Goal: Connect with others: Connect with others

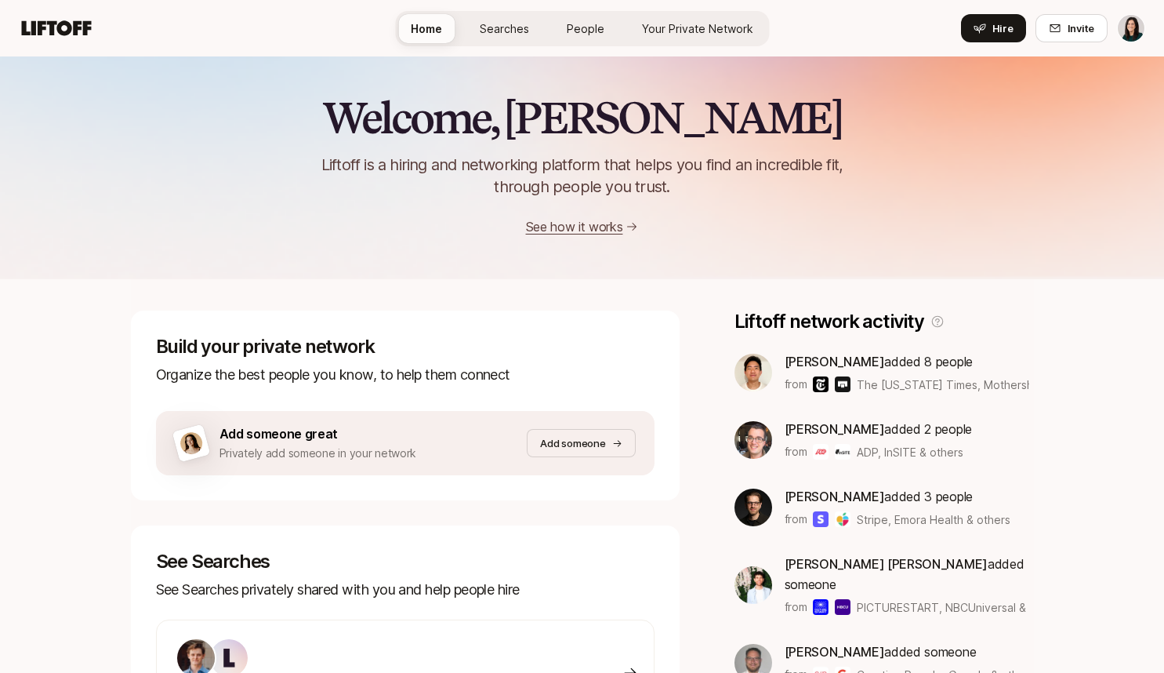
scroll to position [416, 0]
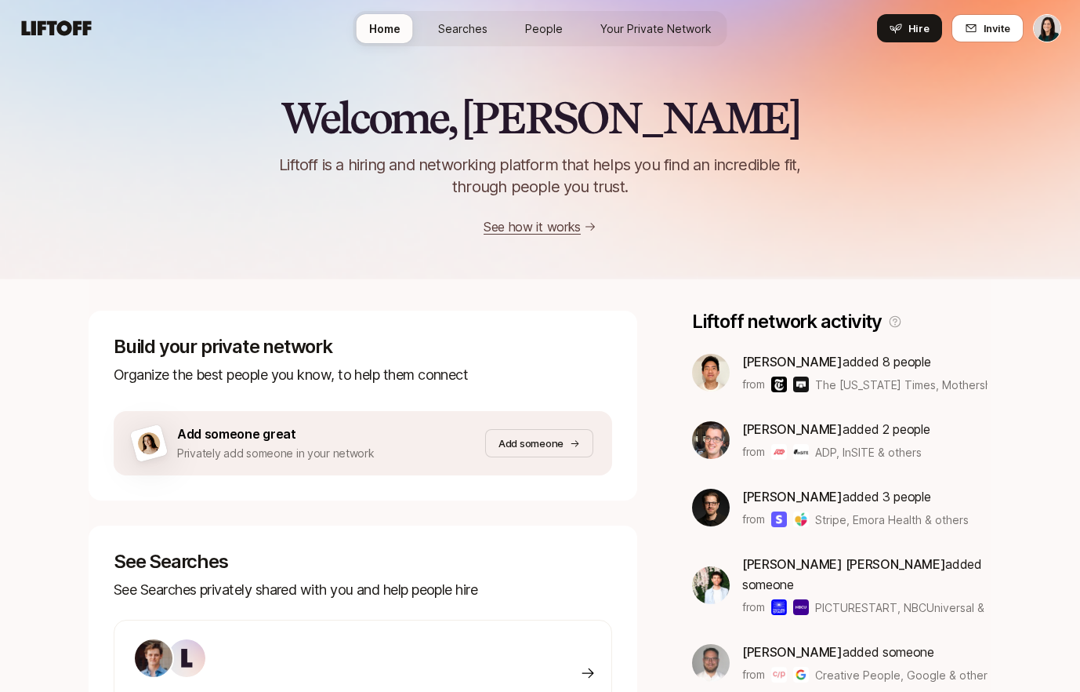
click at [474, 32] on span "Searches" at bounding box center [462, 28] width 49 height 16
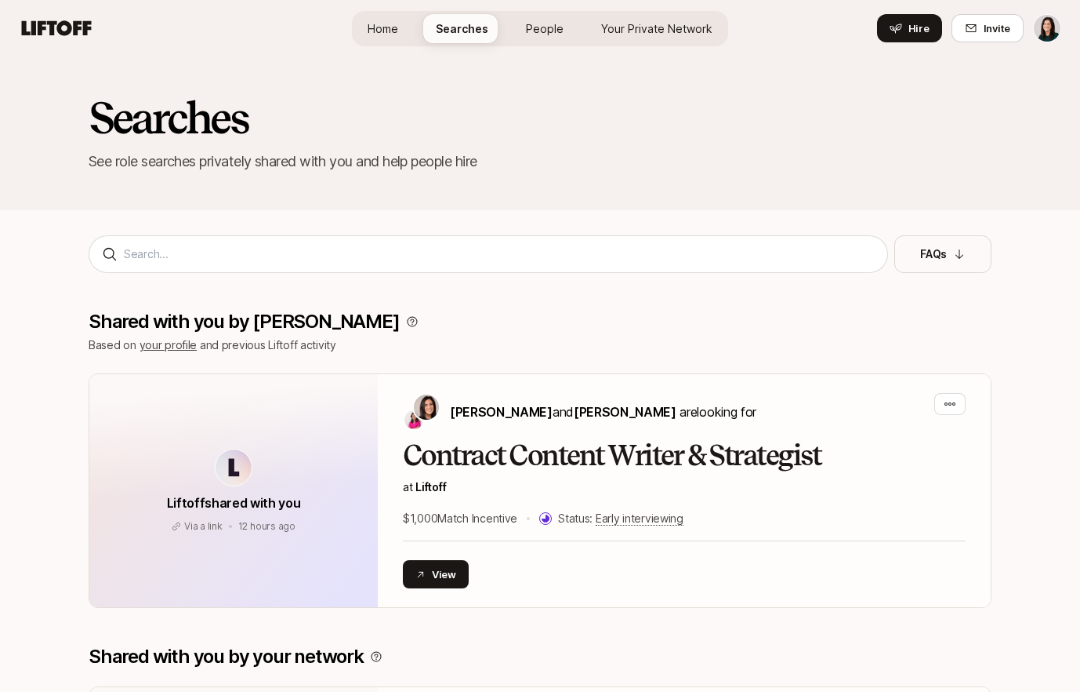
click at [608, 37] on link "Your Private Network" at bounding box center [657, 28] width 136 height 29
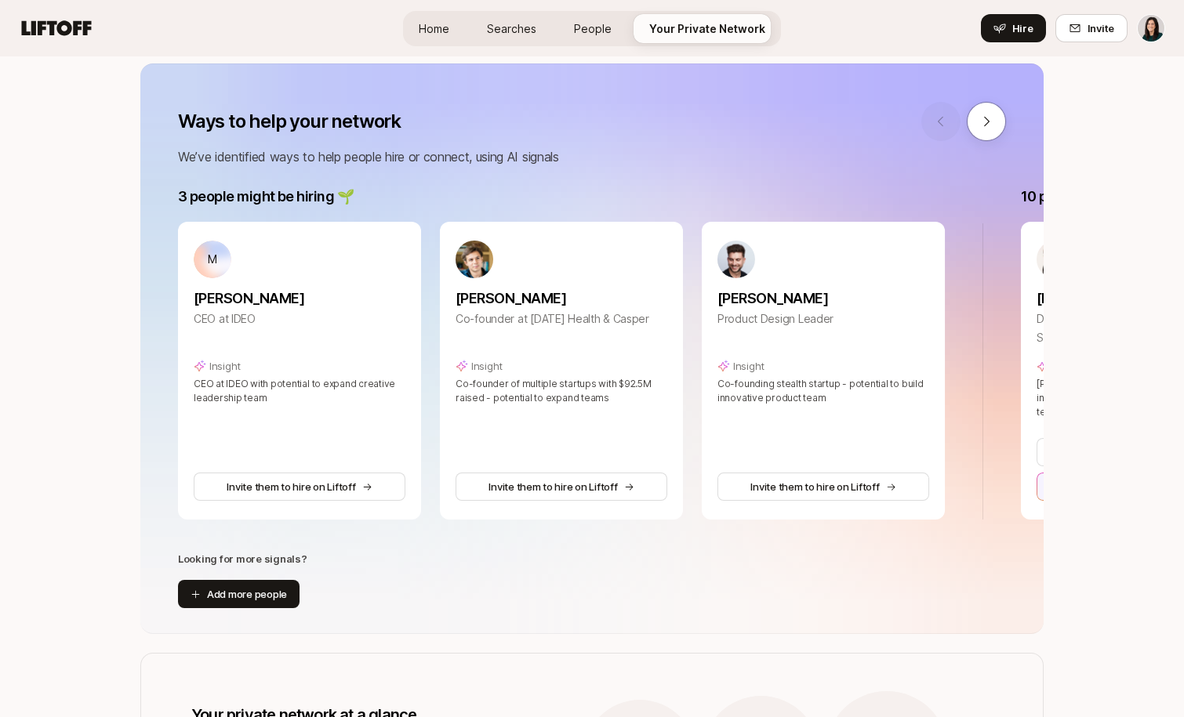
scroll to position [190, 0]
click at [985, 128] on icon at bounding box center [986, 122] width 14 height 14
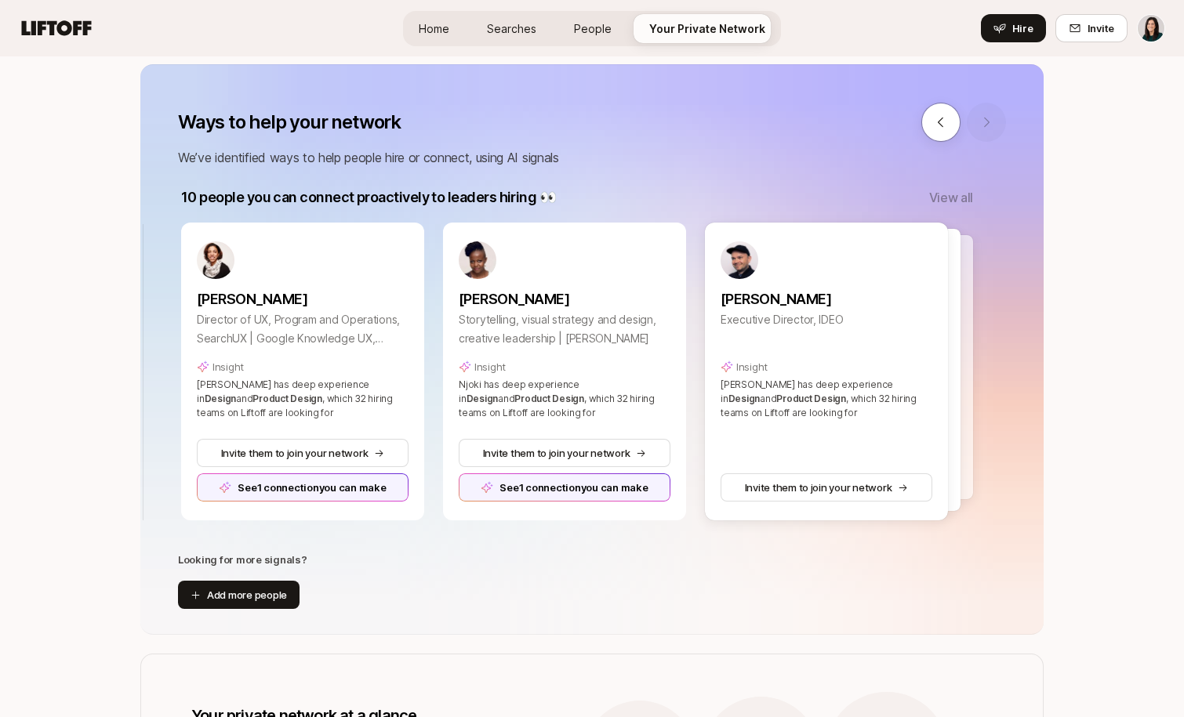
scroll to position [0, 843]
click at [943, 129] on icon at bounding box center [941, 122] width 14 height 14
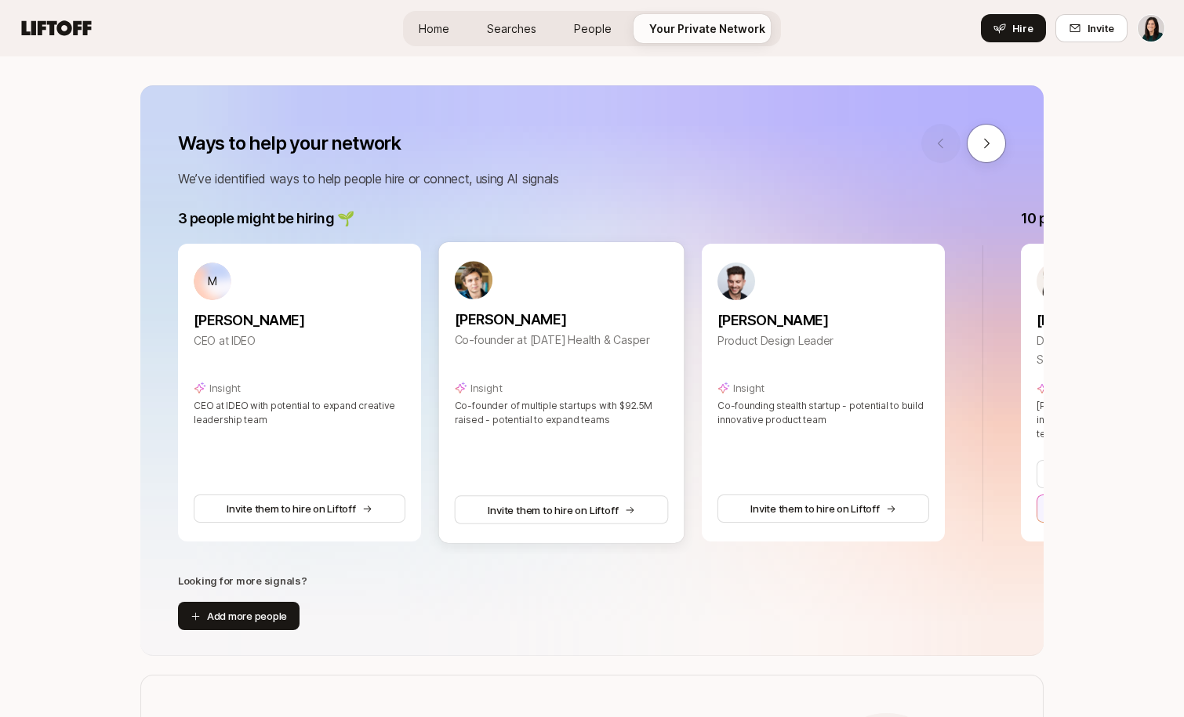
scroll to position [172, 0]
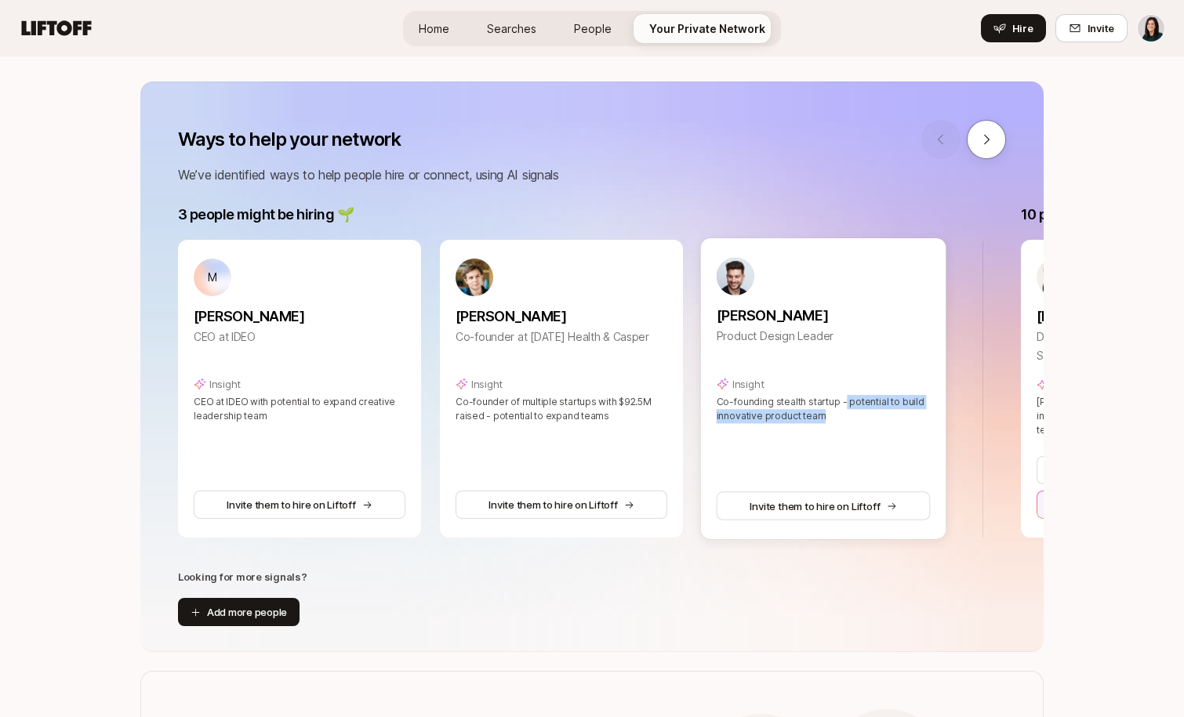
drag, startPoint x: 830, startPoint y: 422, endPoint x: 844, endPoint y: 402, distance: 23.7
click at [844, 402] on p "Co-founding stealth startup - potential to build innovative product team" at bounding box center [824, 409] width 214 height 28
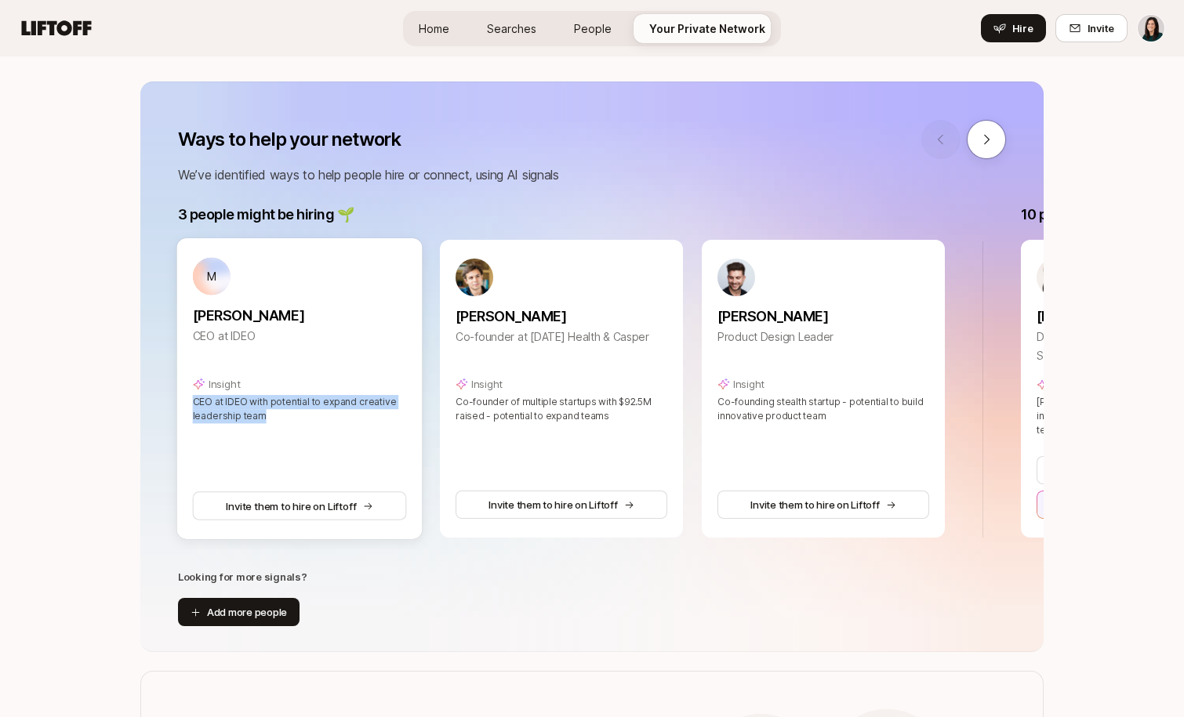
drag, startPoint x: 285, startPoint y: 411, endPoint x: 249, endPoint y: 392, distance: 40.7
click at [249, 392] on div "M [PERSON_NAME] CEO at IDEO Insight CEO at IDEO with potential to expand creati…" at bounding box center [300, 340] width 214 height 166
click at [474, 440] on div "[PERSON_NAME] Co-founder at [DATE] Health & Casper Insight Co-founder of multip…" at bounding box center [560, 388] width 245 height 301
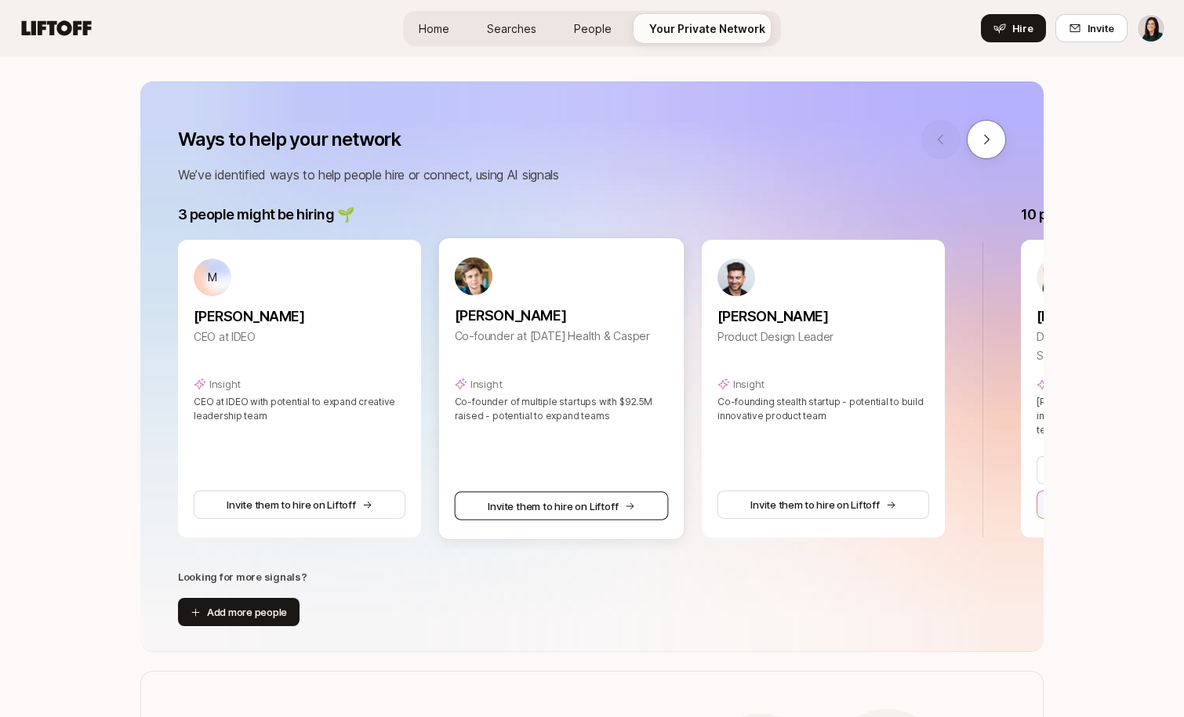
click at [495, 512] on button "Invite them to hire on Liftoff" at bounding box center [562, 506] width 214 height 28
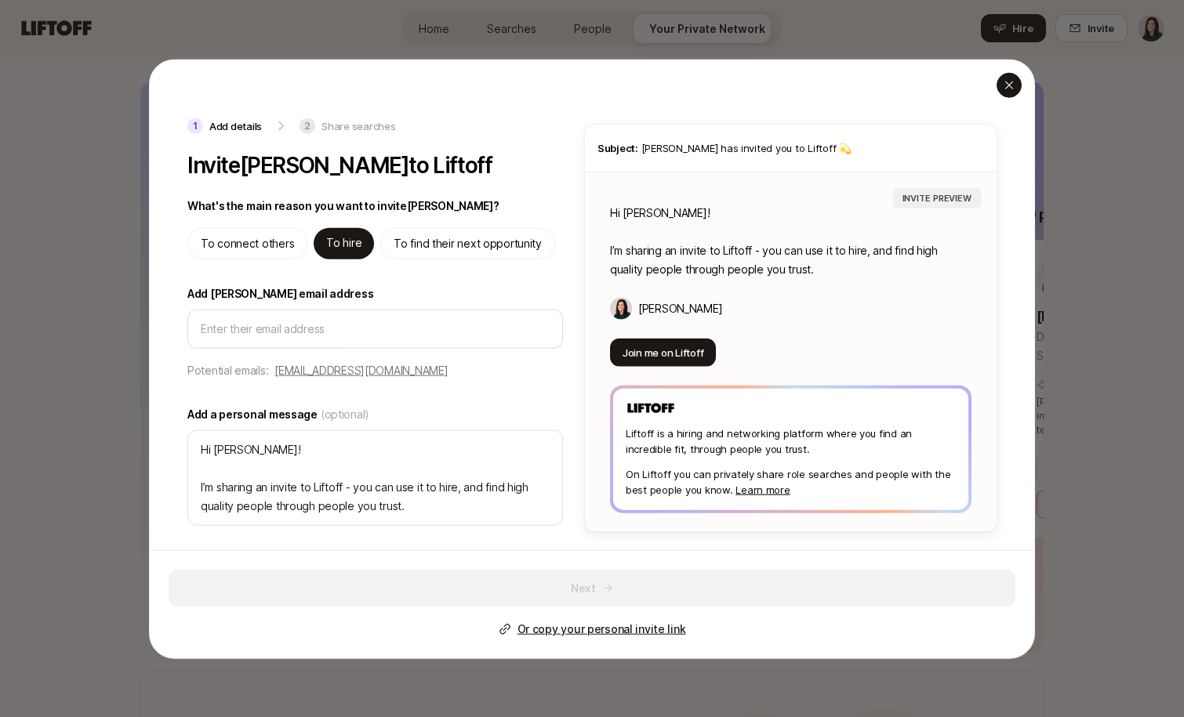
click at [1013, 86] on icon "button" at bounding box center [1009, 84] width 13 height 13
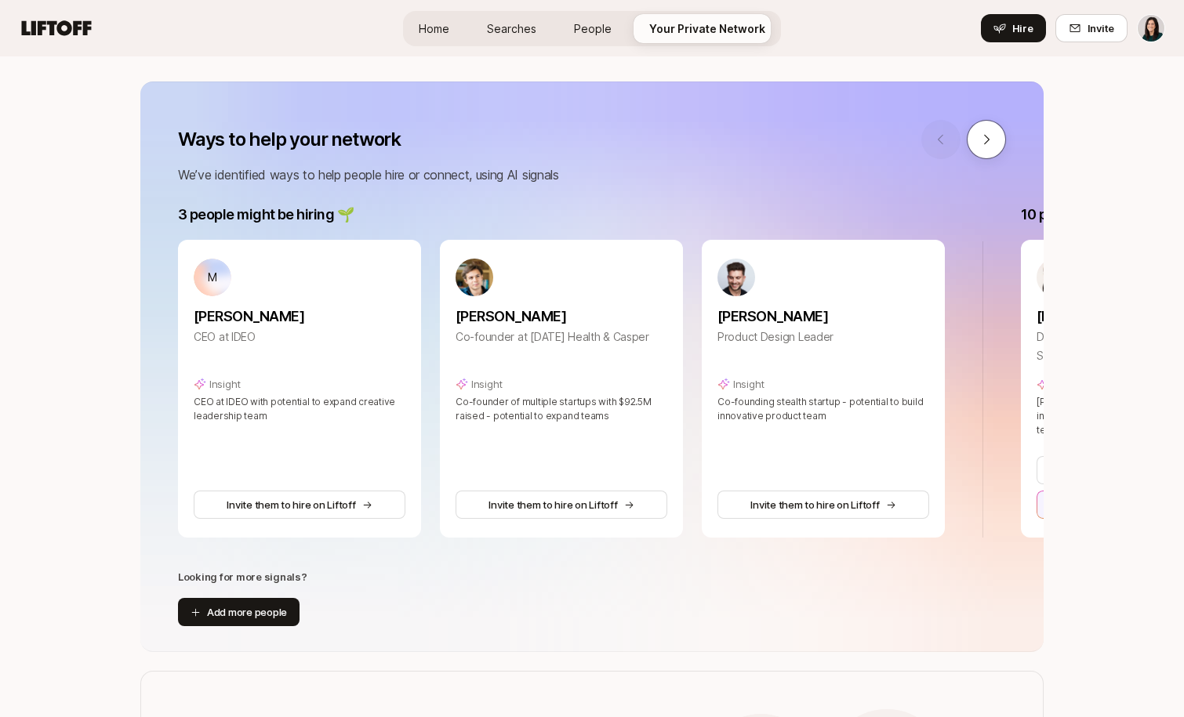
click at [986, 141] on icon at bounding box center [986, 140] width 14 height 14
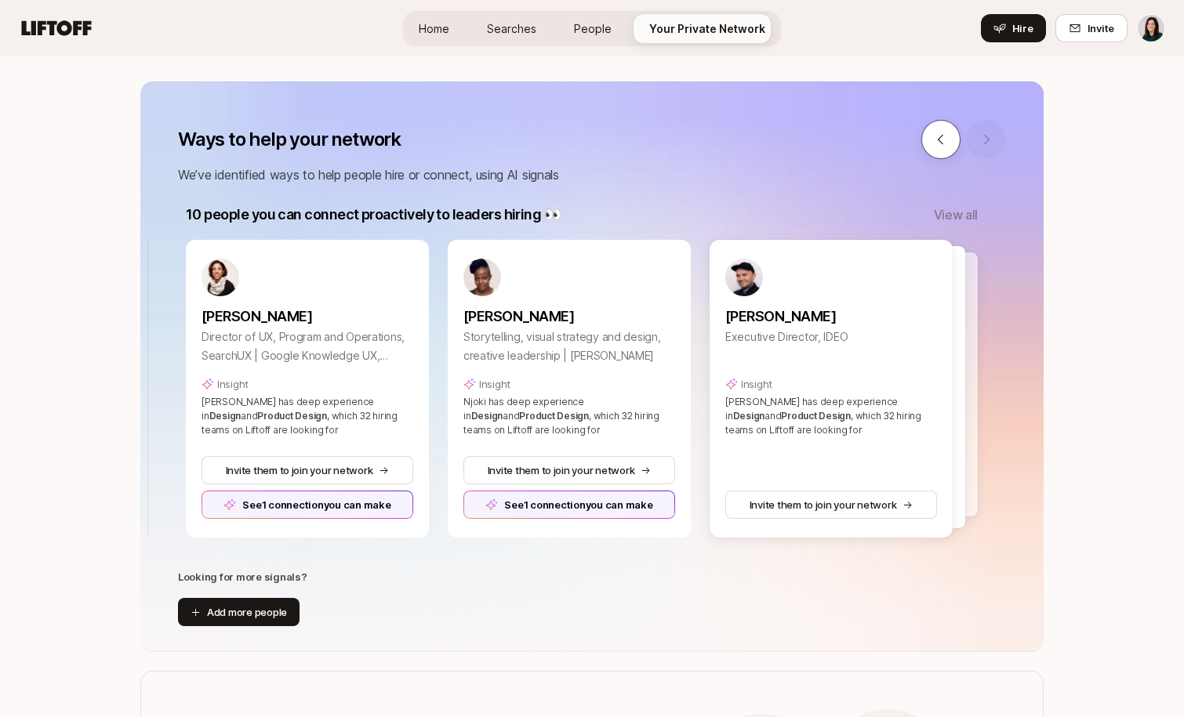
scroll to position [0, 843]
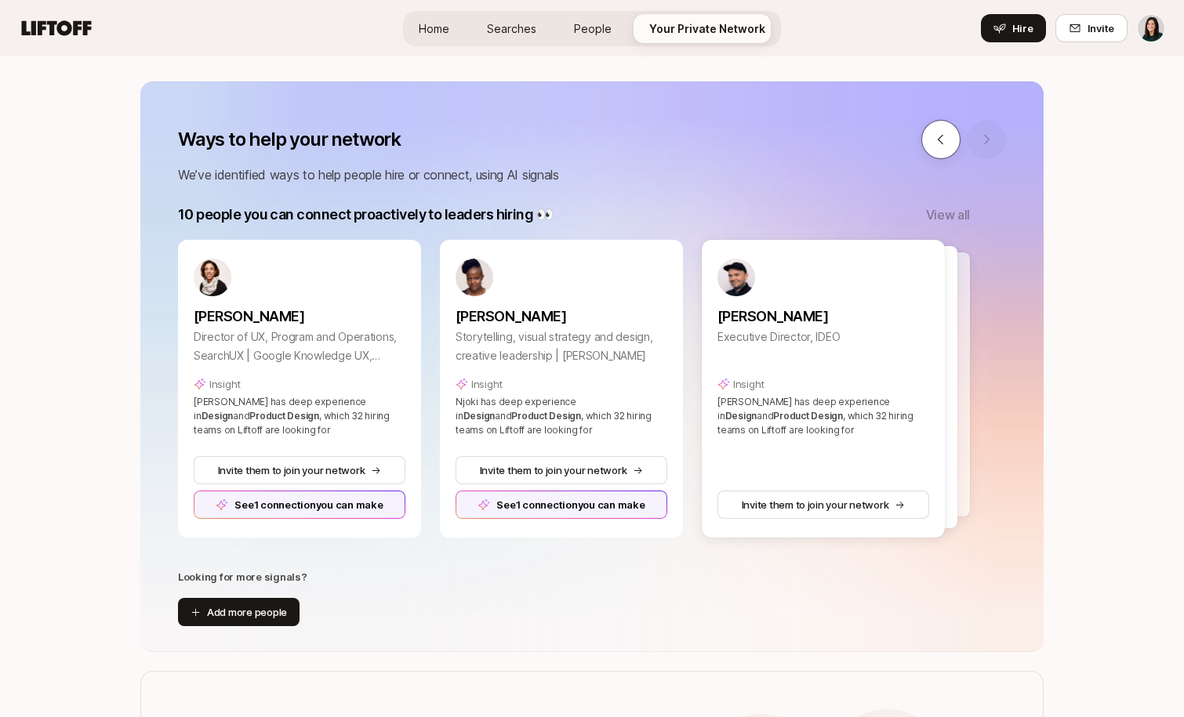
click at [937, 146] on icon at bounding box center [941, 140] width 14 height 14
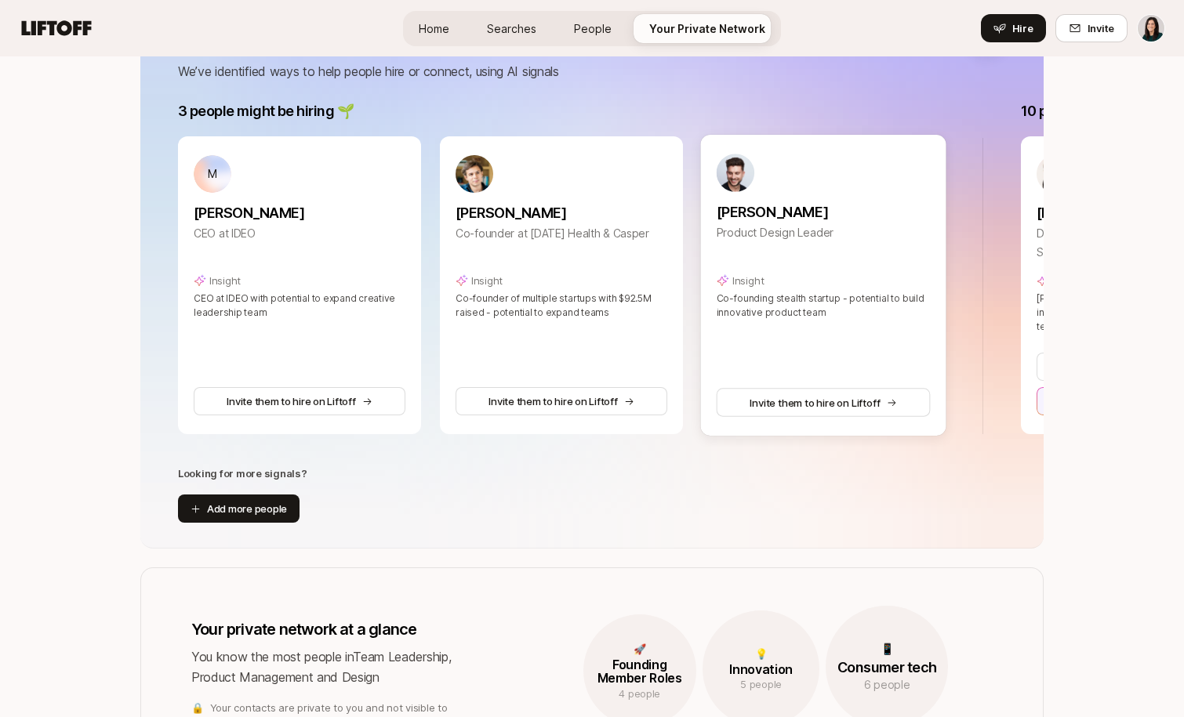
scroll to position [319, 0]
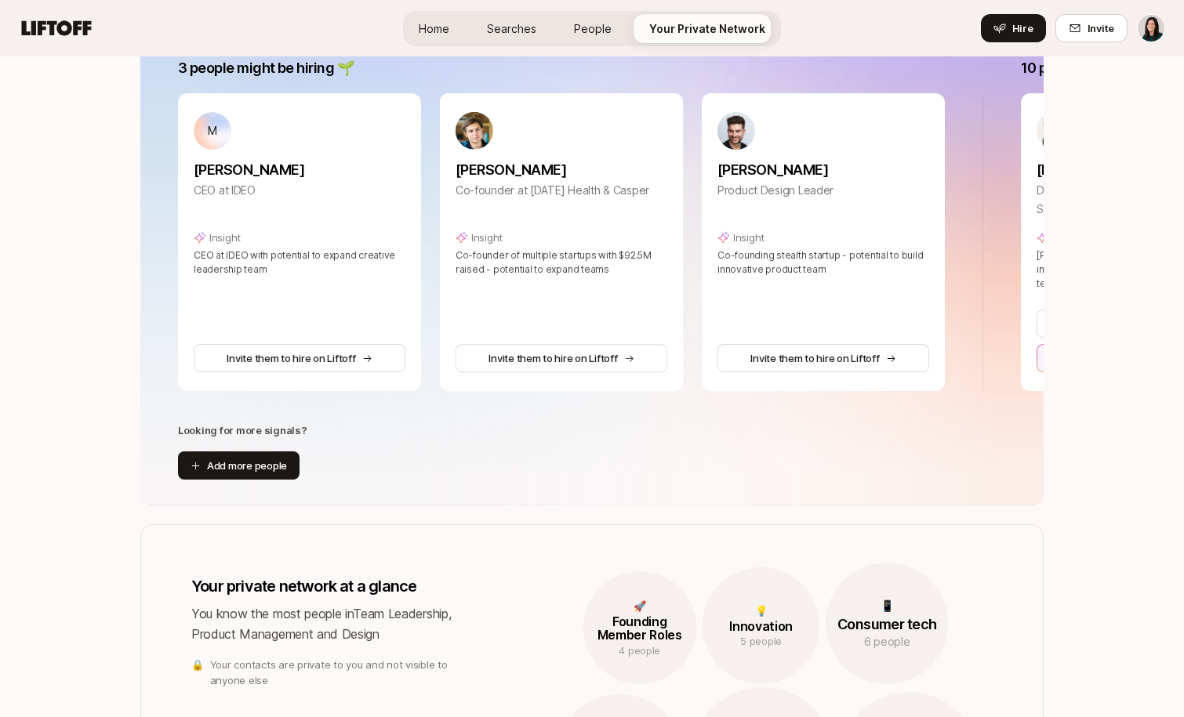
click at [525, 31] on span "Searches" at bounding box center [511, 28] width 49 height 16
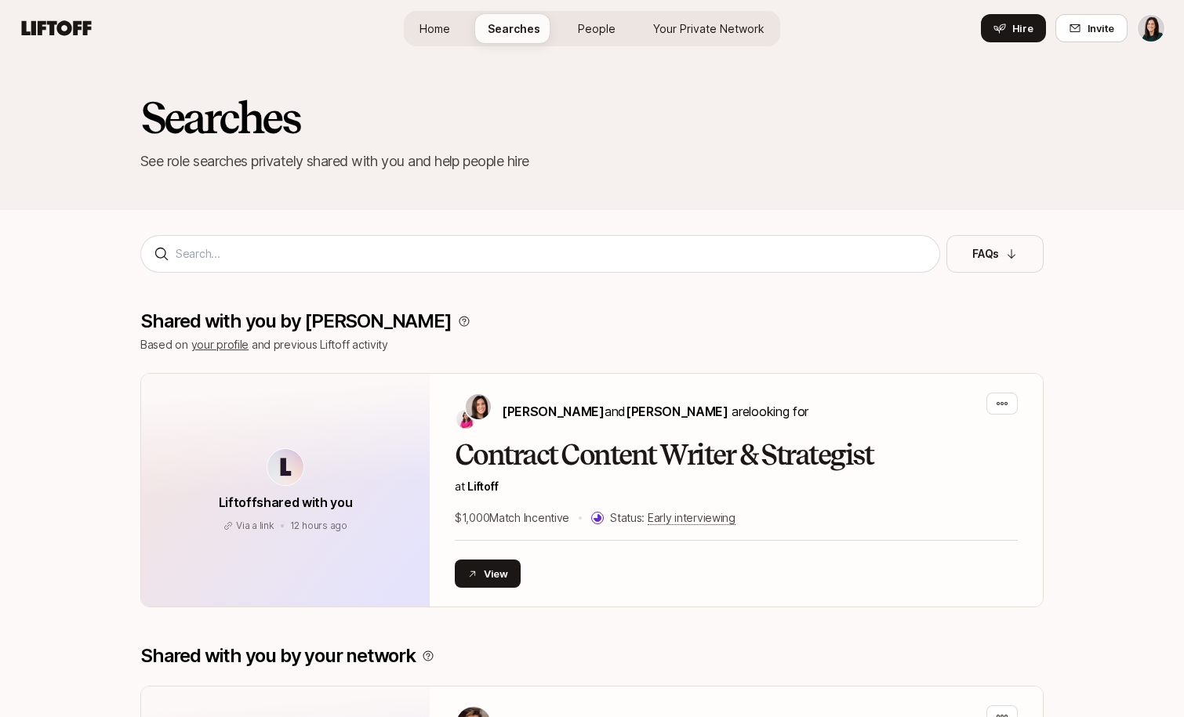
click at [674, 26] on span "Your Private Network" at bounding box center [708, 28] width 111 height 16
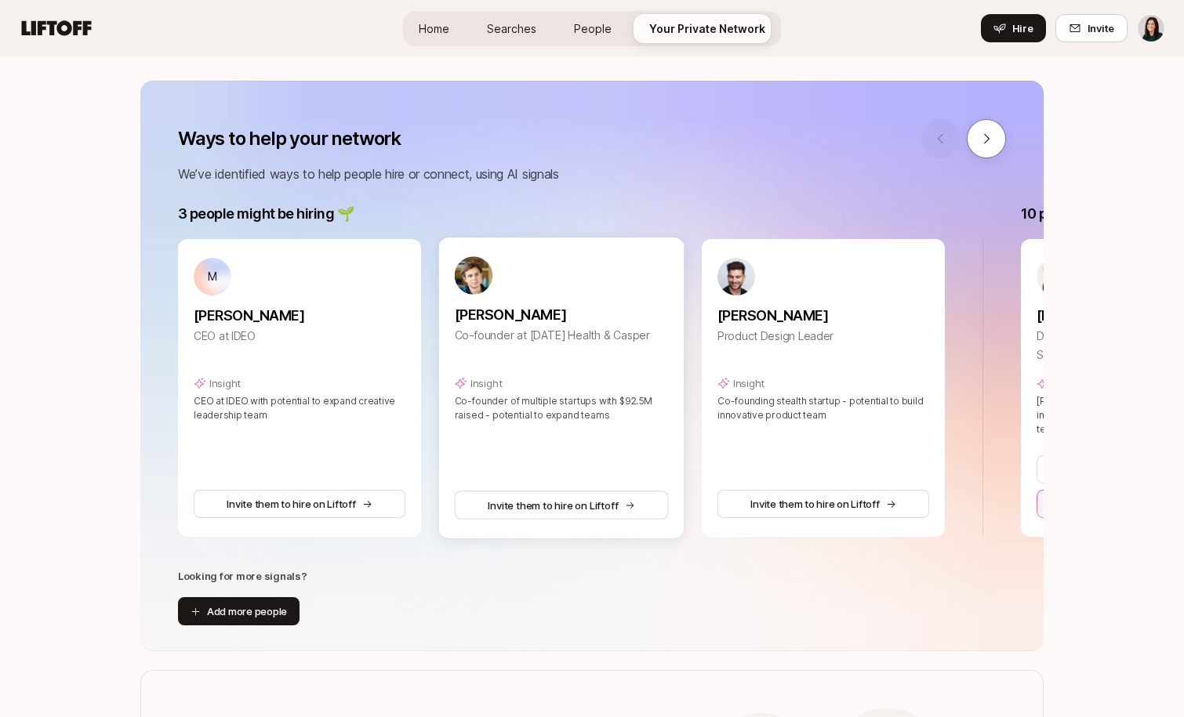
scroll to position [154, 0]
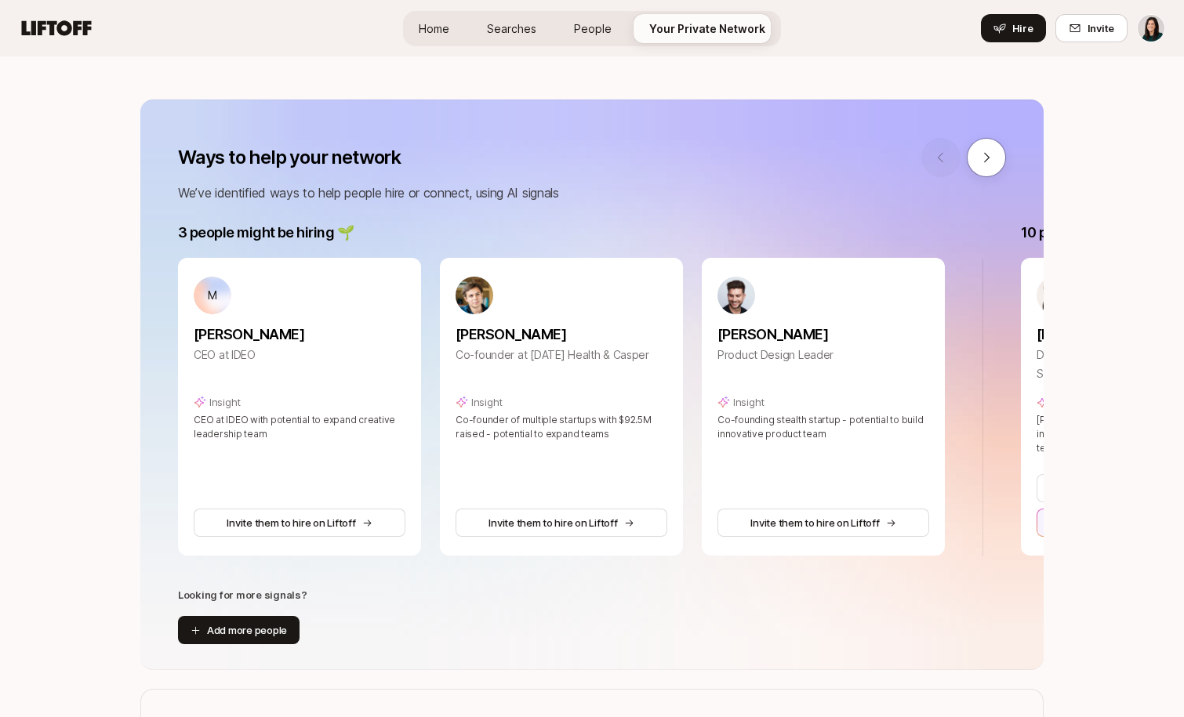
click at [509, 28] on span "Searches" at bounding box center [511, 28] width 49 height 16
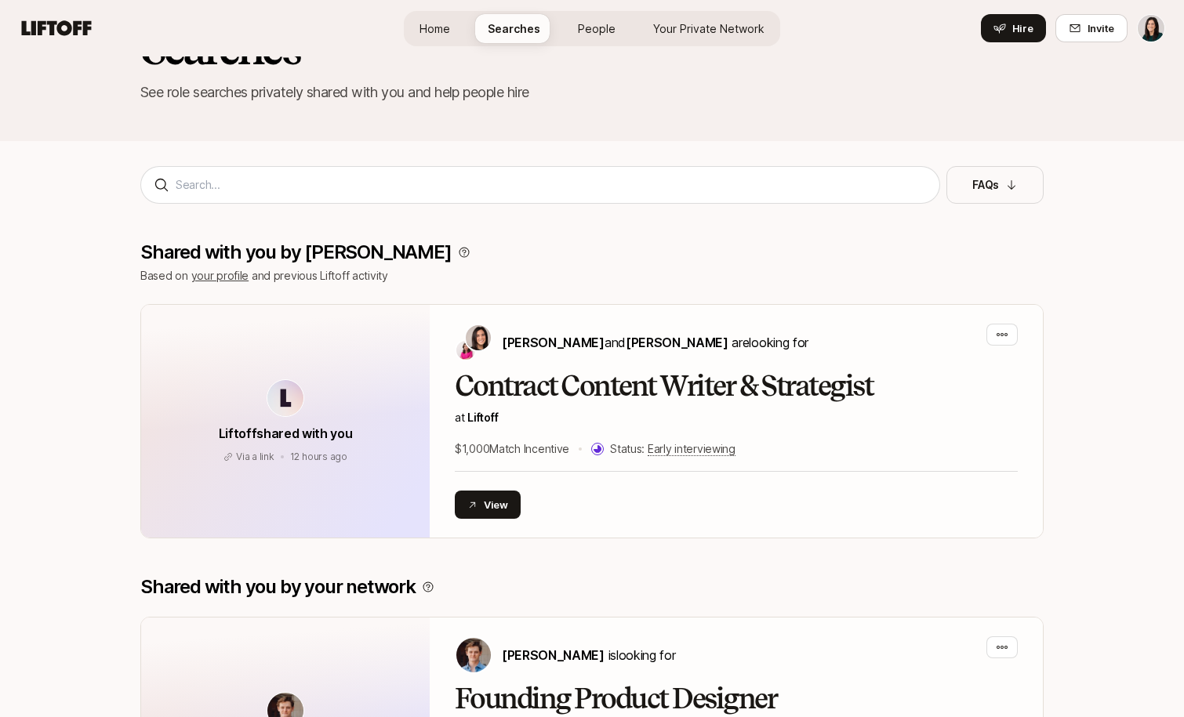
scroll to position [99, 0]
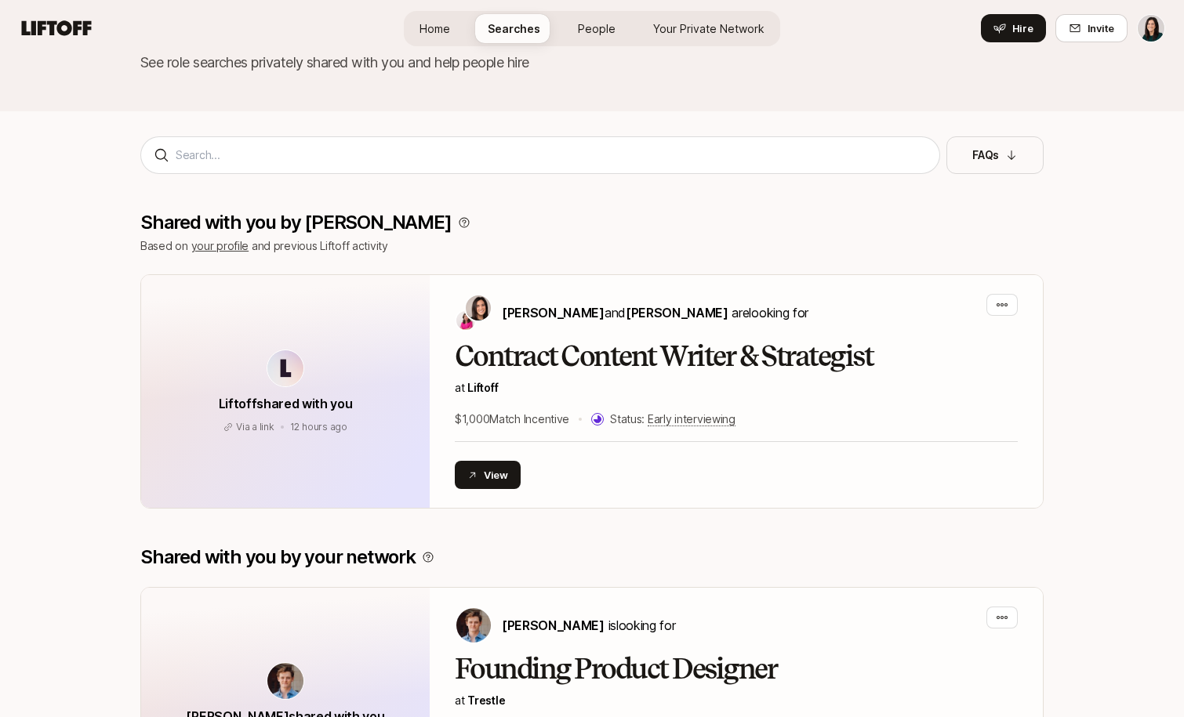
click at [718, 24] on span "Your Private Network" at bounding box center [708, 28] width 111 height 16
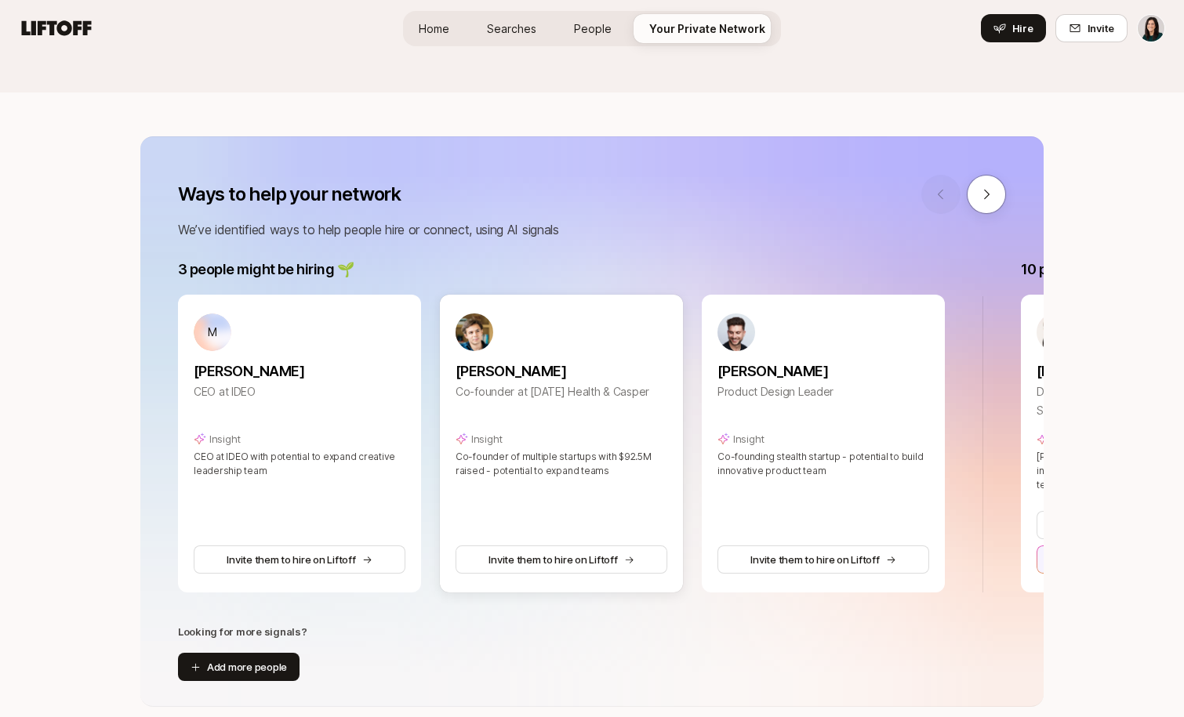
scroll to position [154, 0]
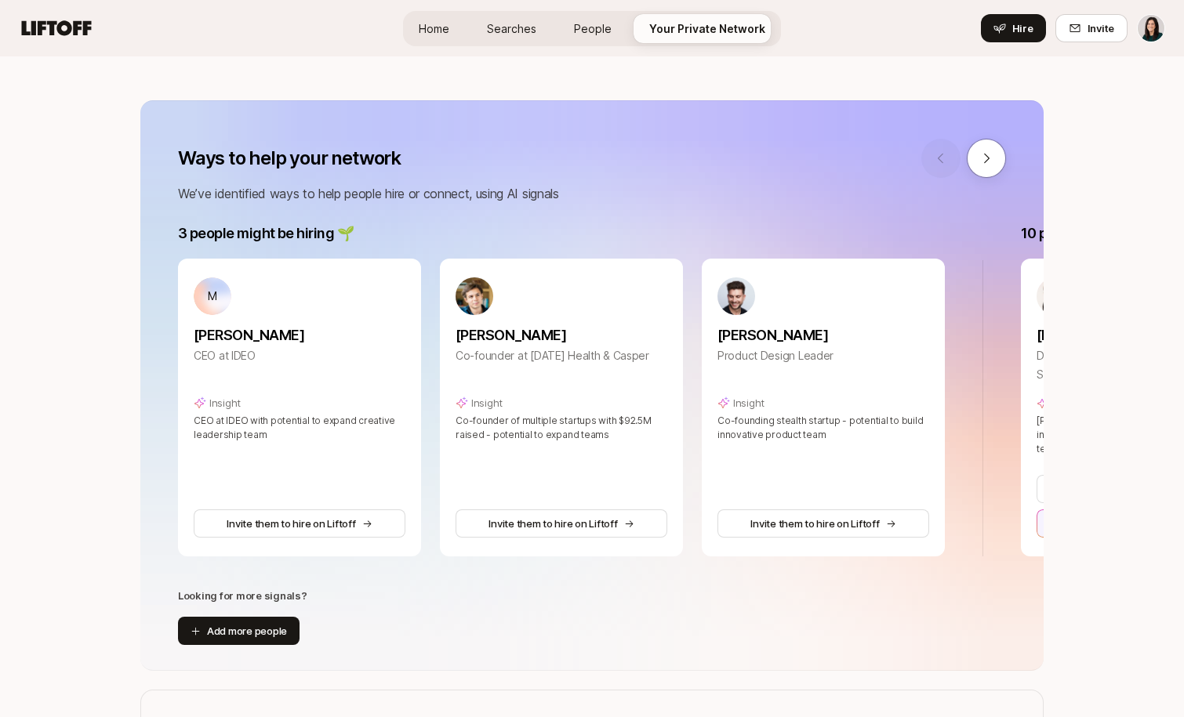
click at [995, 185] on p "We’ve identified ways to help people hire or connect, using AI signals" at bounding box center [592, 193] width 828 height 20
click at [987, 168] on button at bounding box center [986, 158] width 39 height 39
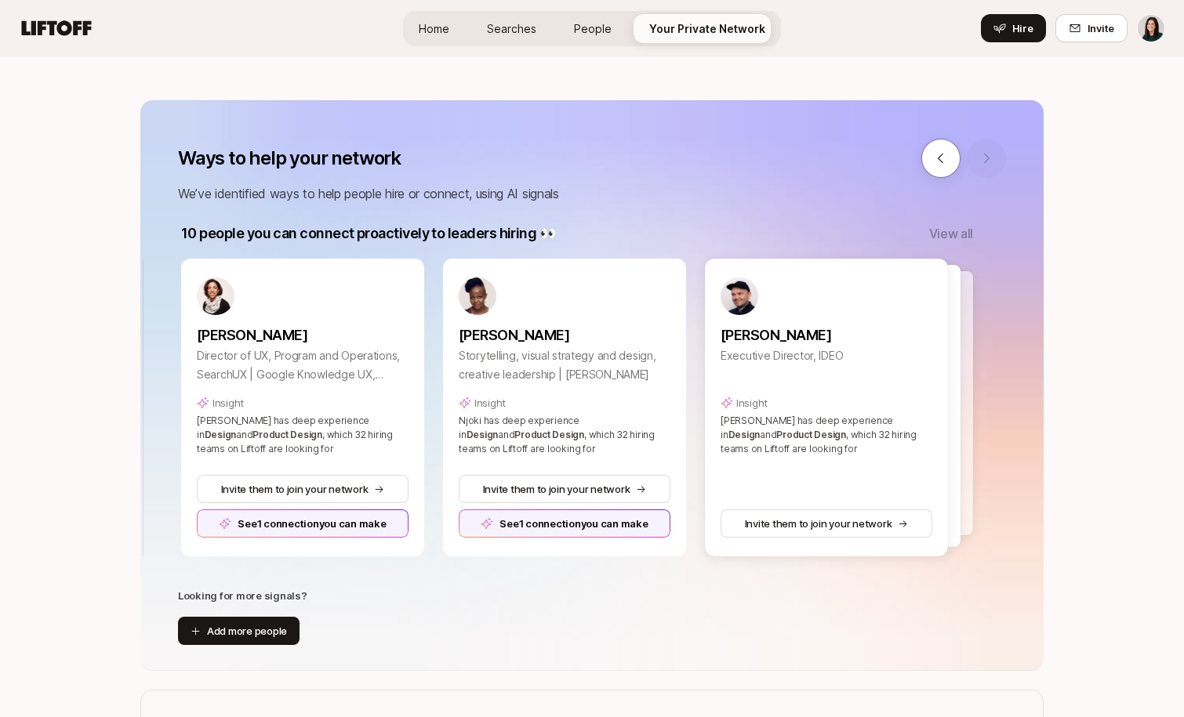
scroll to position [0, 843]
click at [386, 227] on p "10 people you can connect proactively to leaders hiring 👀" at bounding box center [365, 234] width 375 height 22
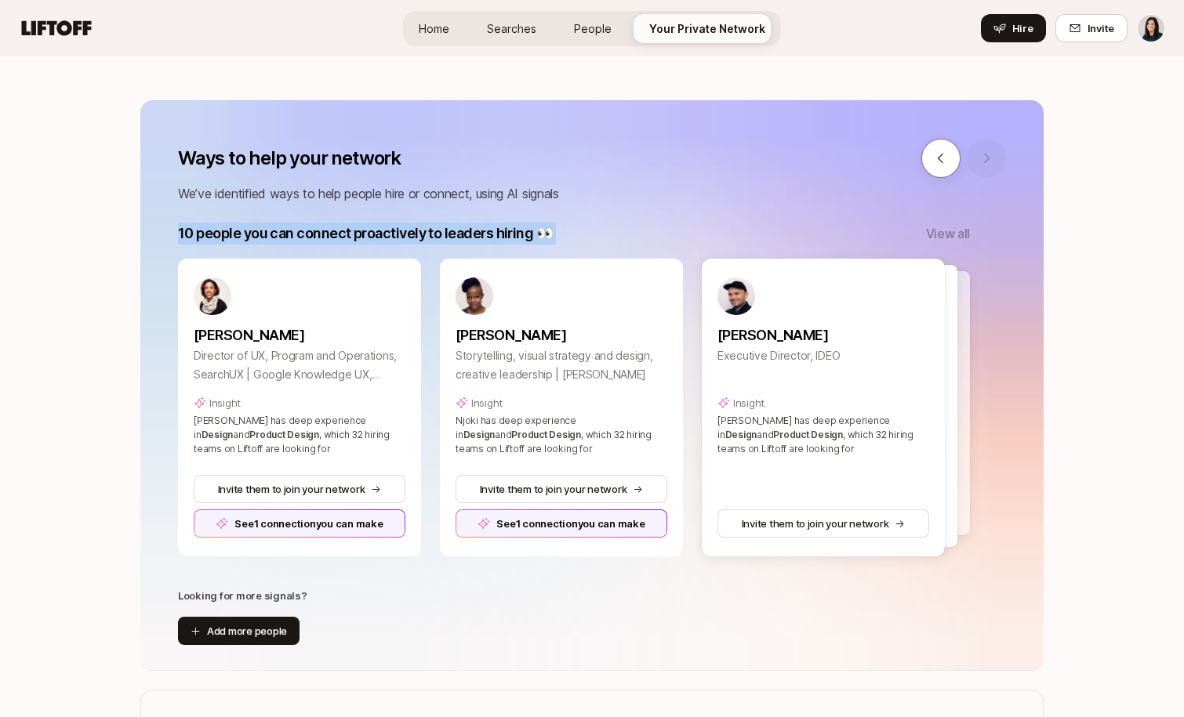
click at [386, 227] on p "10 people you can connect proactively to leaders hiring 👀" at bounding box center [365, 234] width 375 height 22
click at [412, 238] on p "10 people you can connect proactively to leaders hiring 👀" at bounding box center [365, 234] width 375 height 22
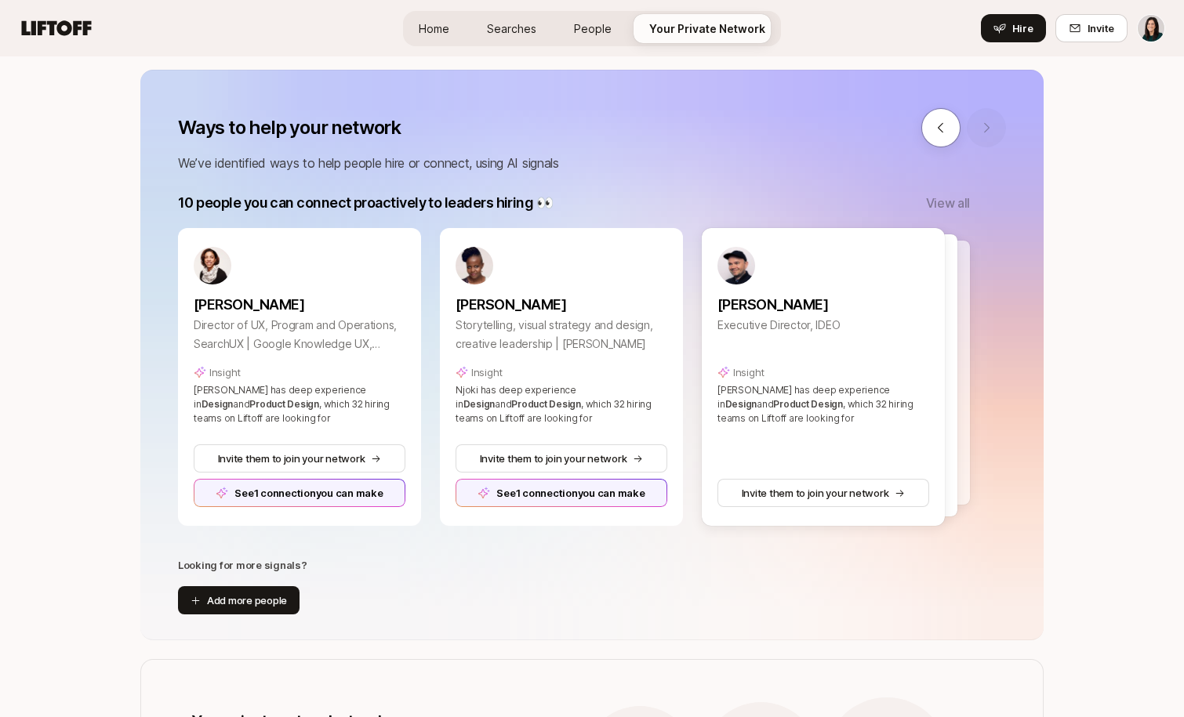
scroll to position [186, 0]
click at [968, 207] on p "View all" at bounding box center [948, 201] width 44 height 20
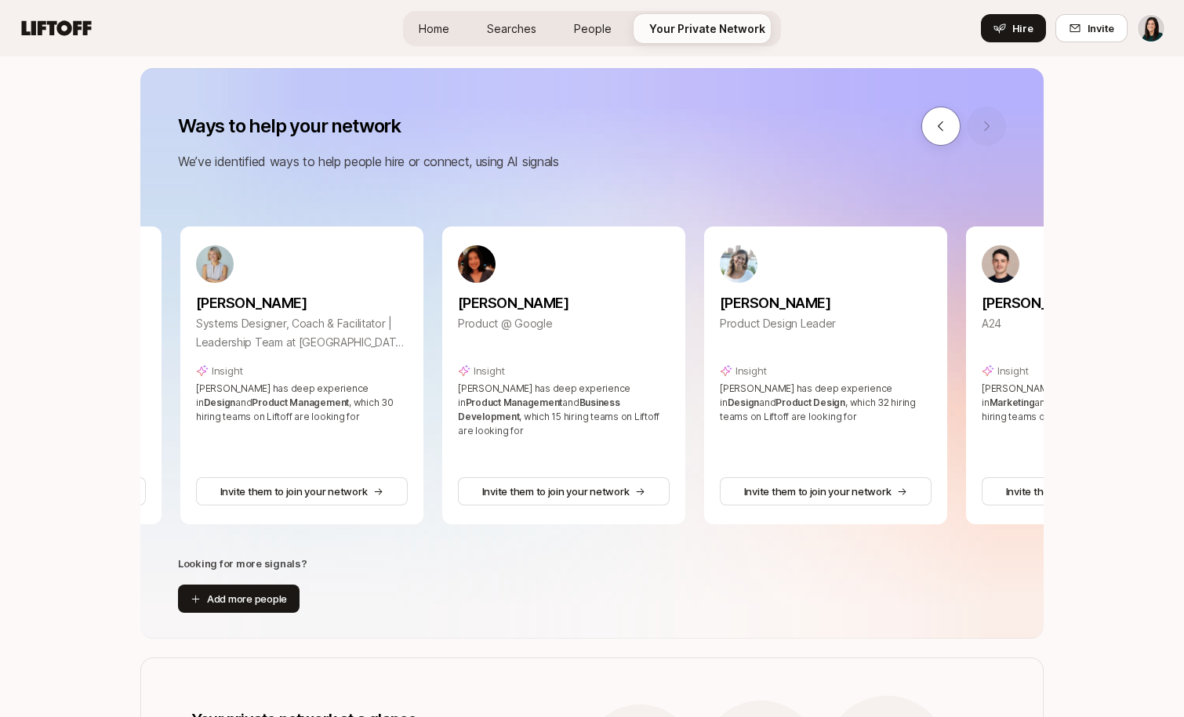
scroll to position [0, 1629]
click at [988, 125] on div at bounding box center [963, 126] width 85 height 39
click at [1005, 117] on div at bounding box center [963, 126] width 85 height 39
click at [989, 122] on div at bounding box center [963, 126] width 85 height 39
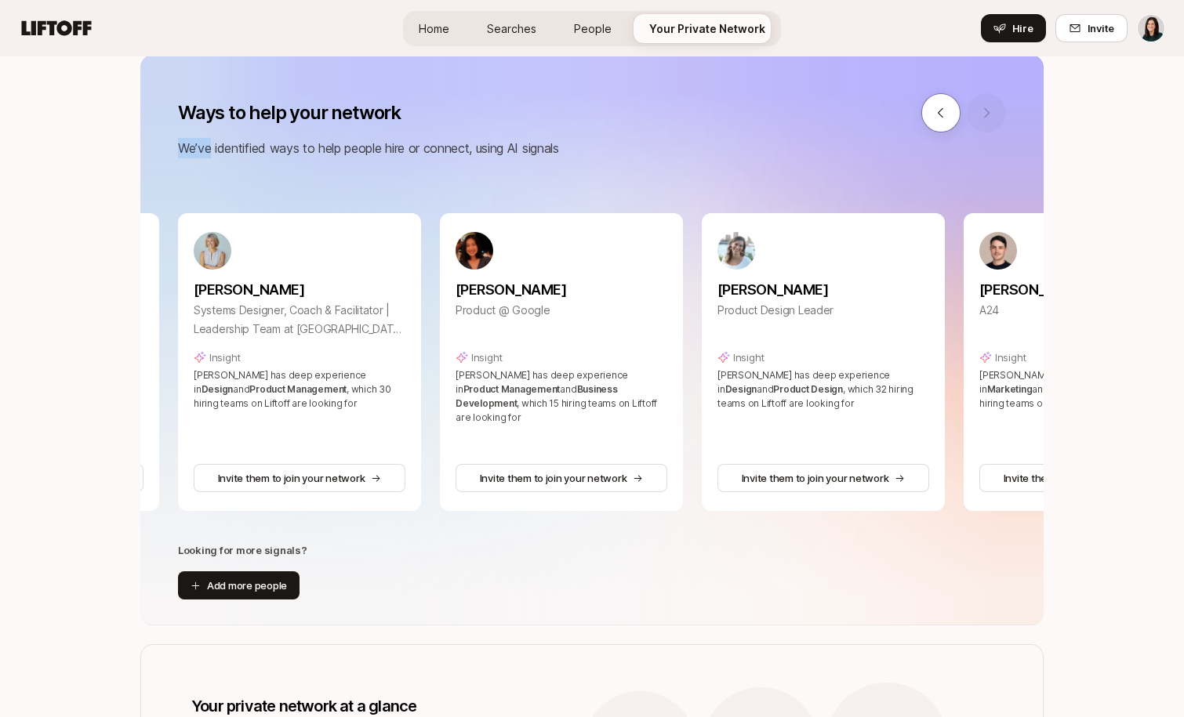
scroll to position [180, 0]
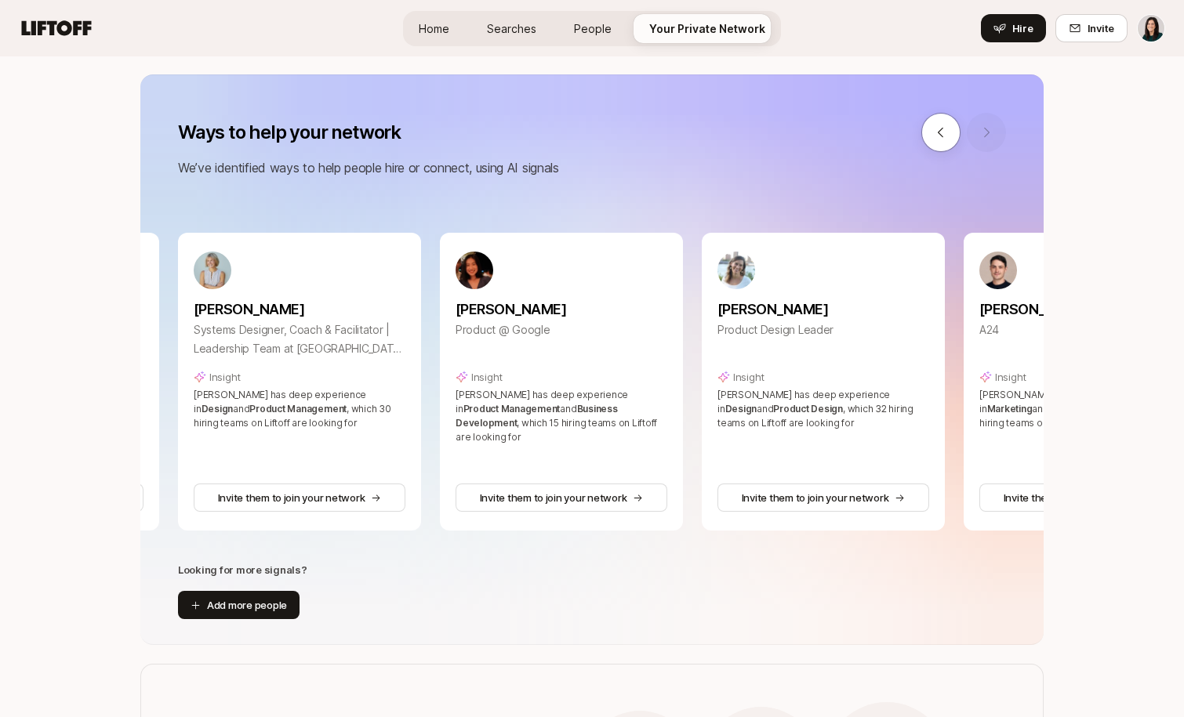
click at [501, 169] on p "We’ve identified ways to help people hire or connect, using AI signals" at bounding box center [592, 168] width 828 height 20
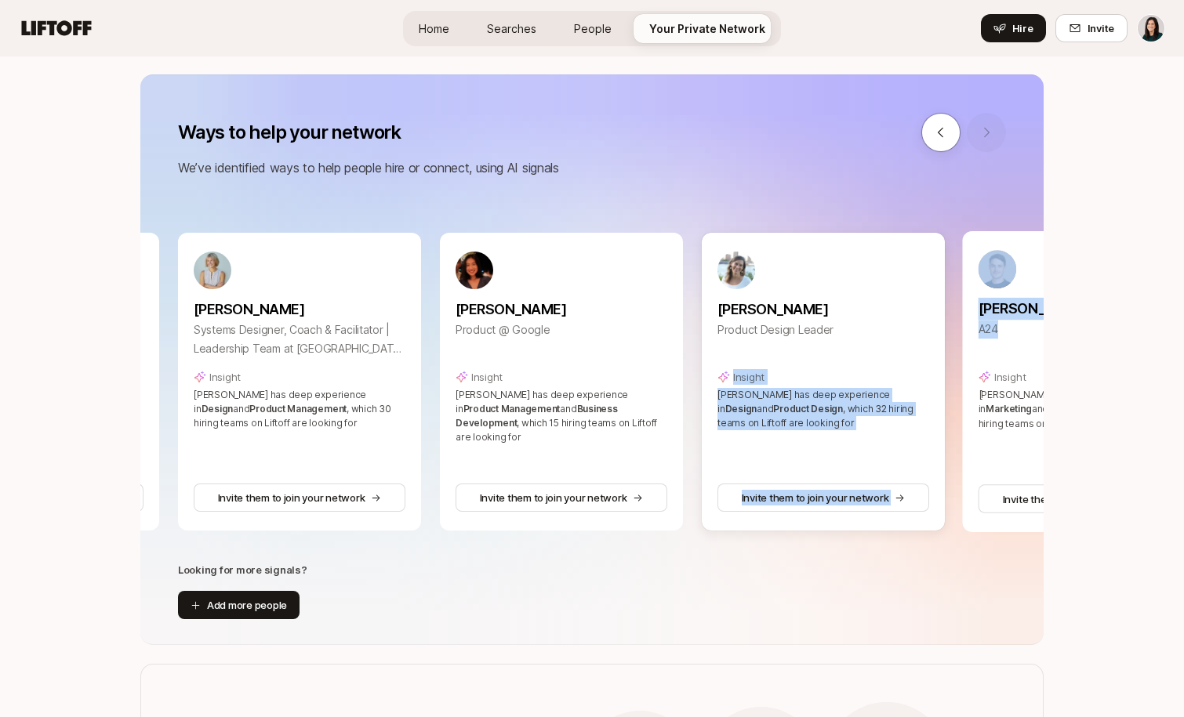
drag, startPoint x: 975, startPoint y: 350, endPoint x: 925, endPoint y: 351, distance: 49.4
click at [925, 351] on div "[PERSON_NAME] Director of UX, Program and Operations, SearchUX | Google Knowled…" at bounding box center [692, 382] width 2600 height 298
click at [961, 354] on div "[PERSON_NAME] Director of UX, Program and Operations, SearchUX | Google Knowled…" at bounding box center [692, 382] width 2600 height 298
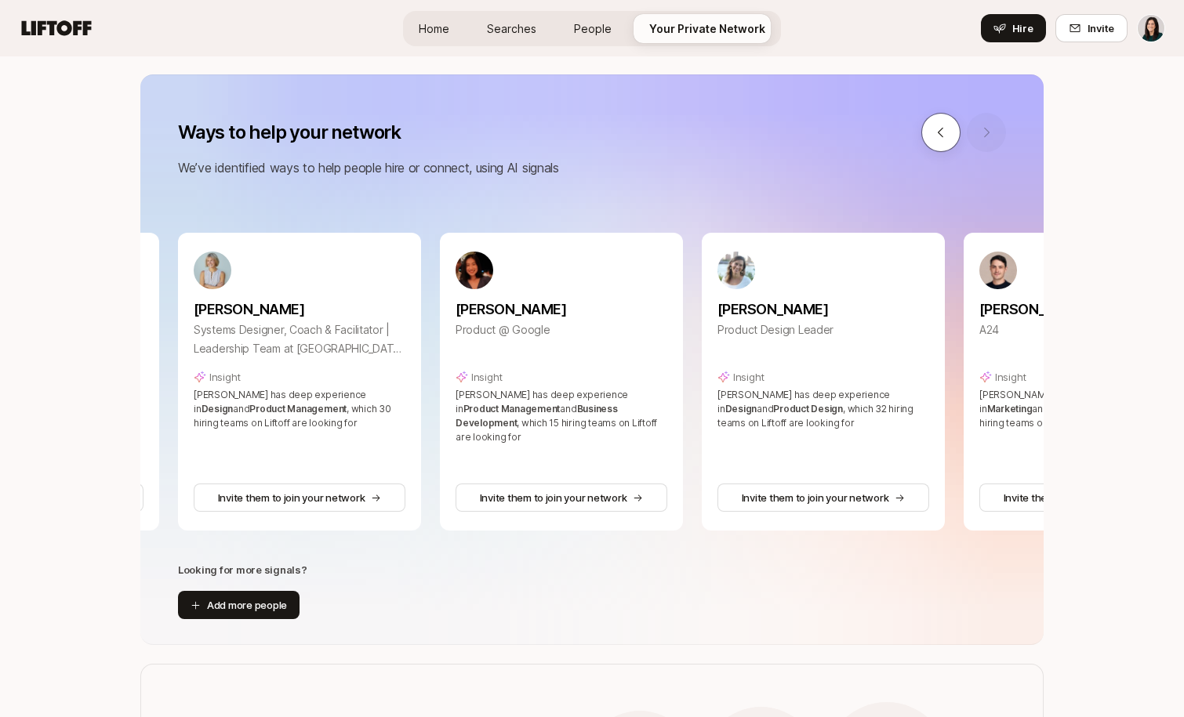
click at [946, 129] on icon at bounding box center [941, 132] width 14 height 14
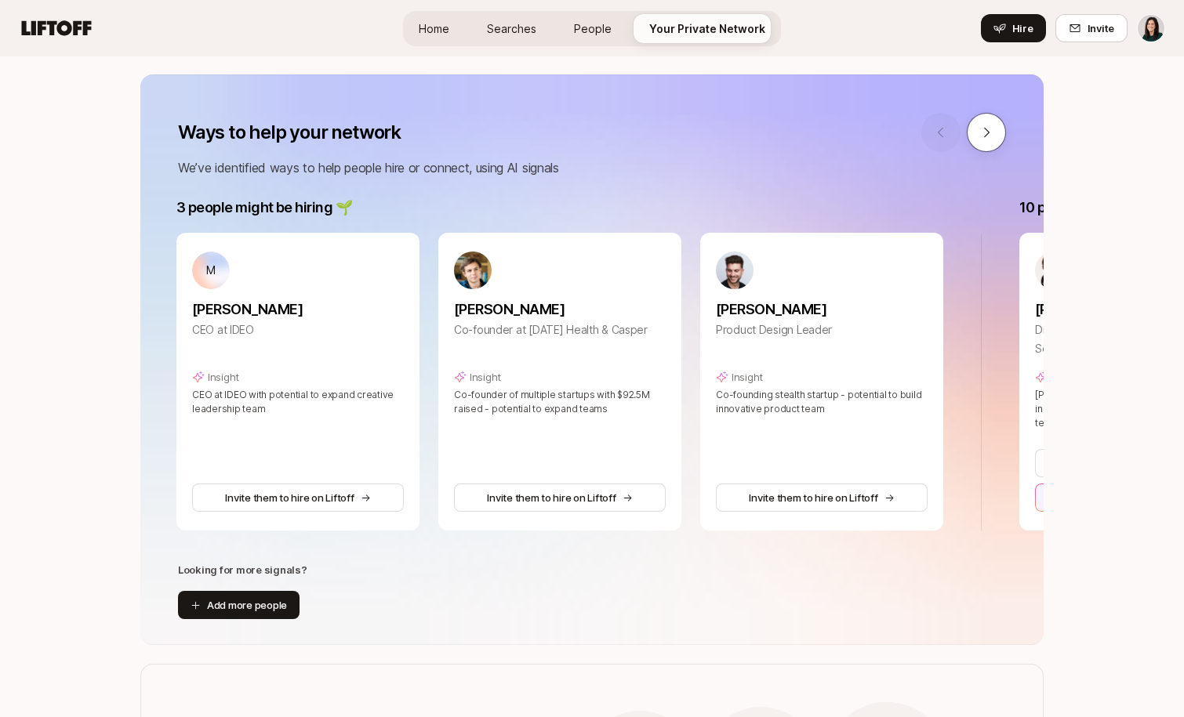
click at [983, 136] on icon at bounding box center [986, 132] width 14 height 14
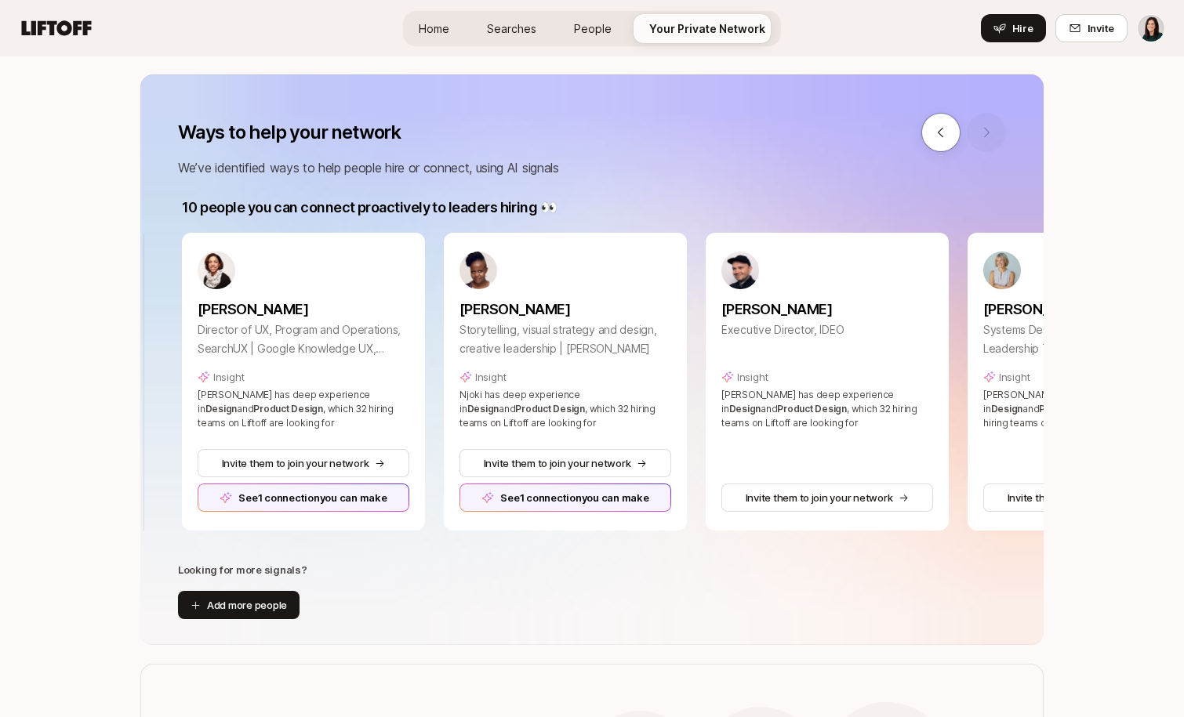
scroll to position [0, 843]
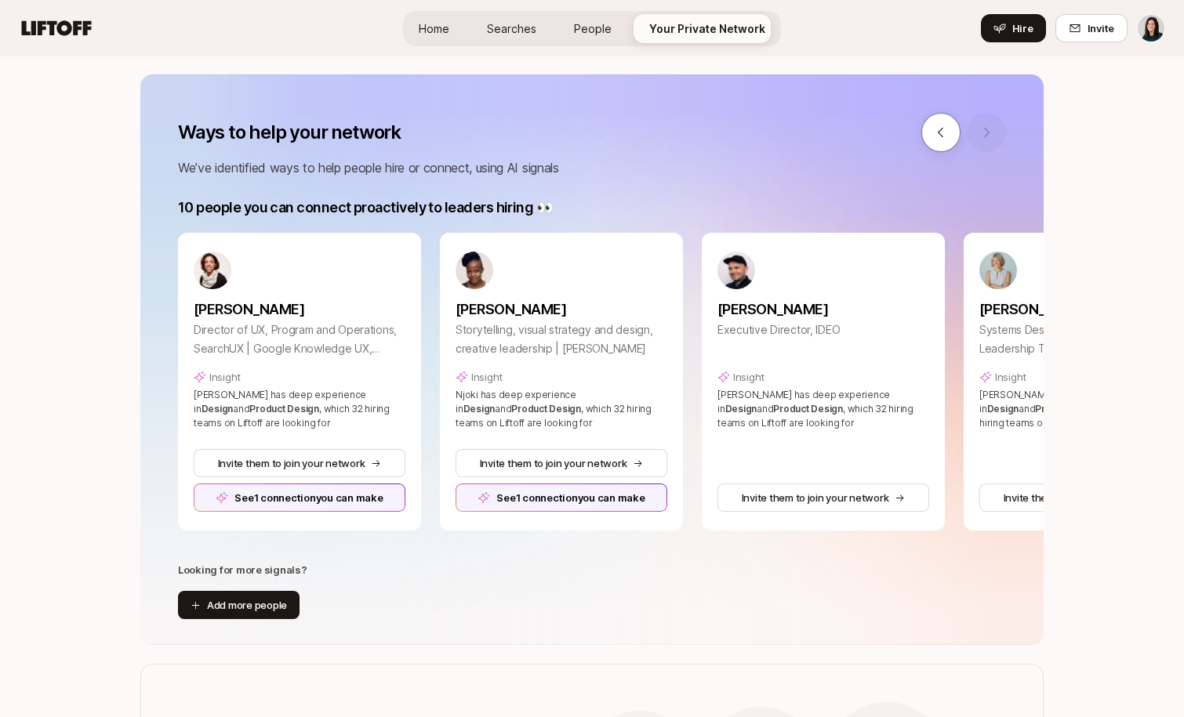
click at [983, 136] on div at bounding box center [963, 132] width 85 height 39
click at [939, 136] on icon at bounding box center [941, 132] width 14 height 14
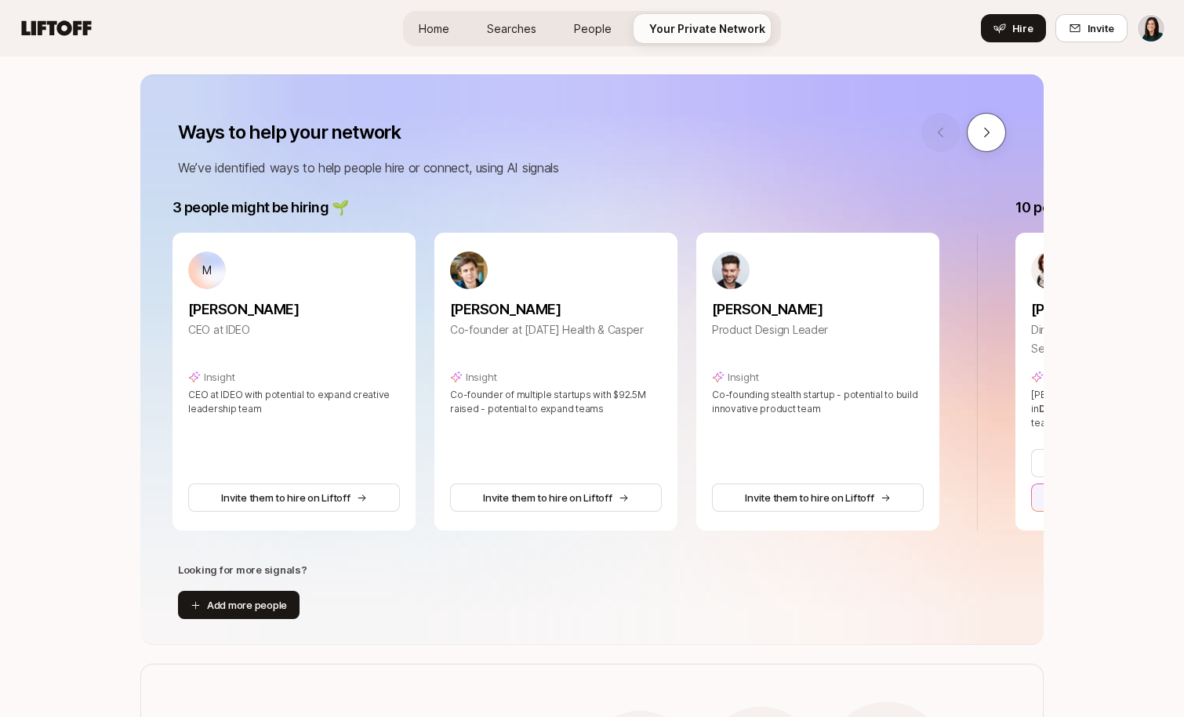
scroll to position [0, 0]
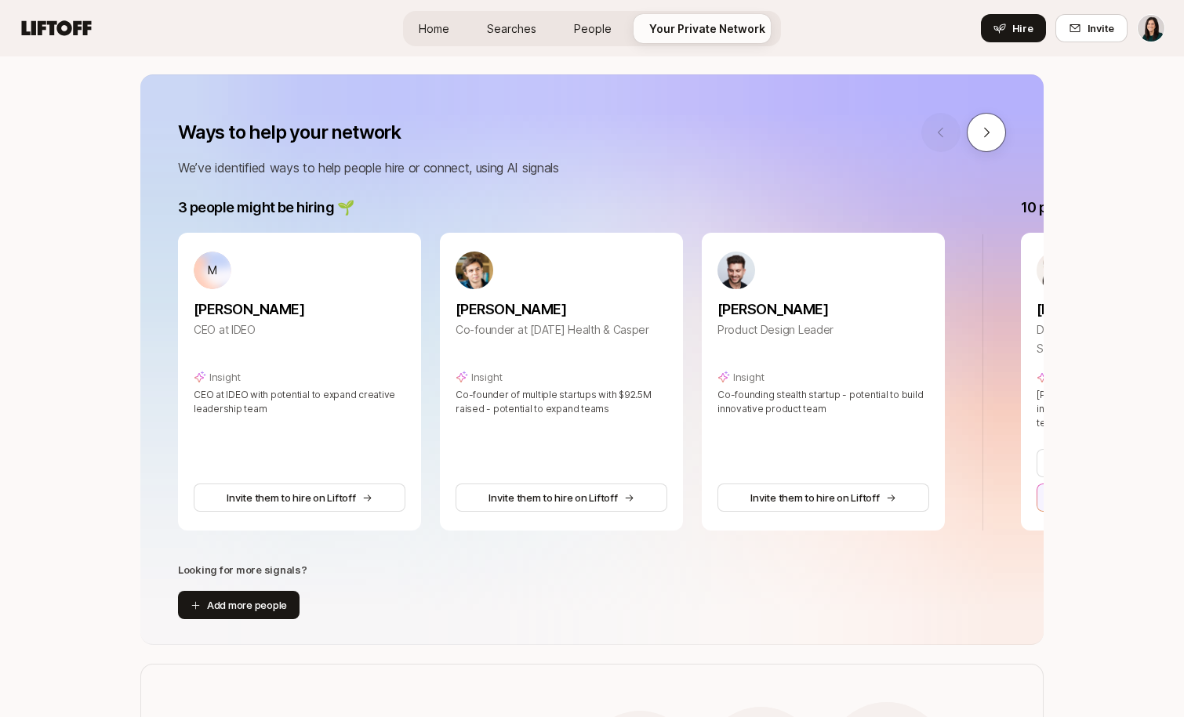
click at [990, 143] on button at bounding box center [986, 132] width 39 height 39
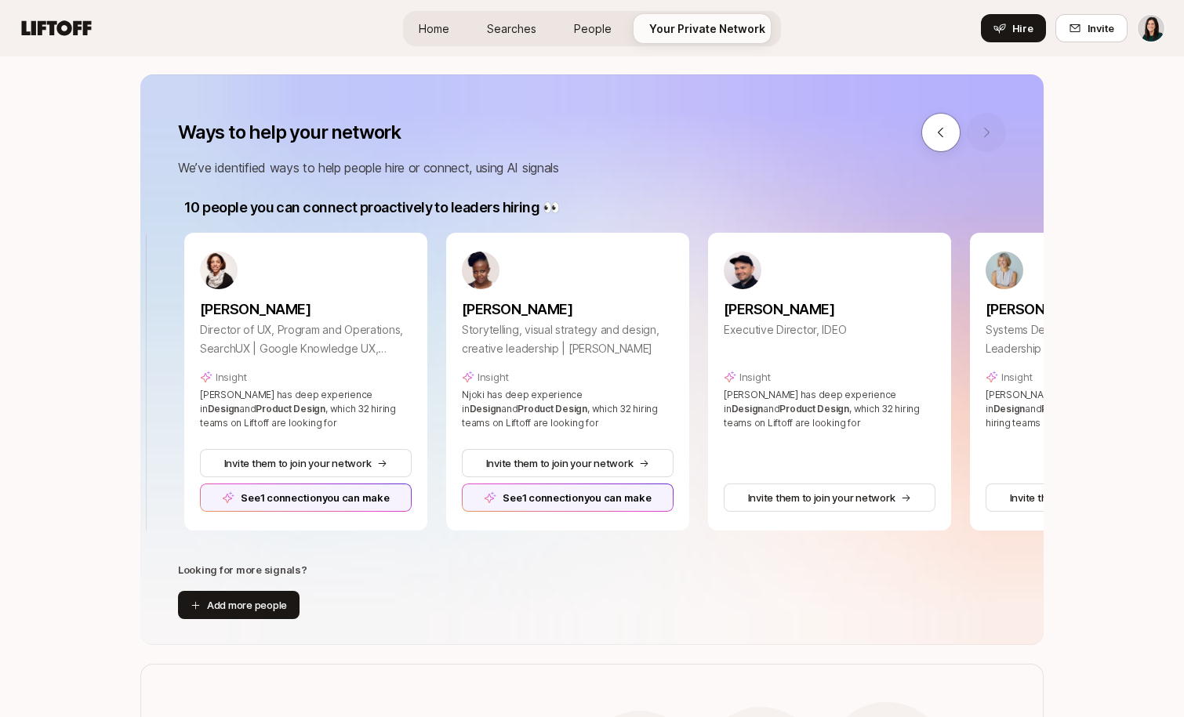
scroll to position [0, 843]
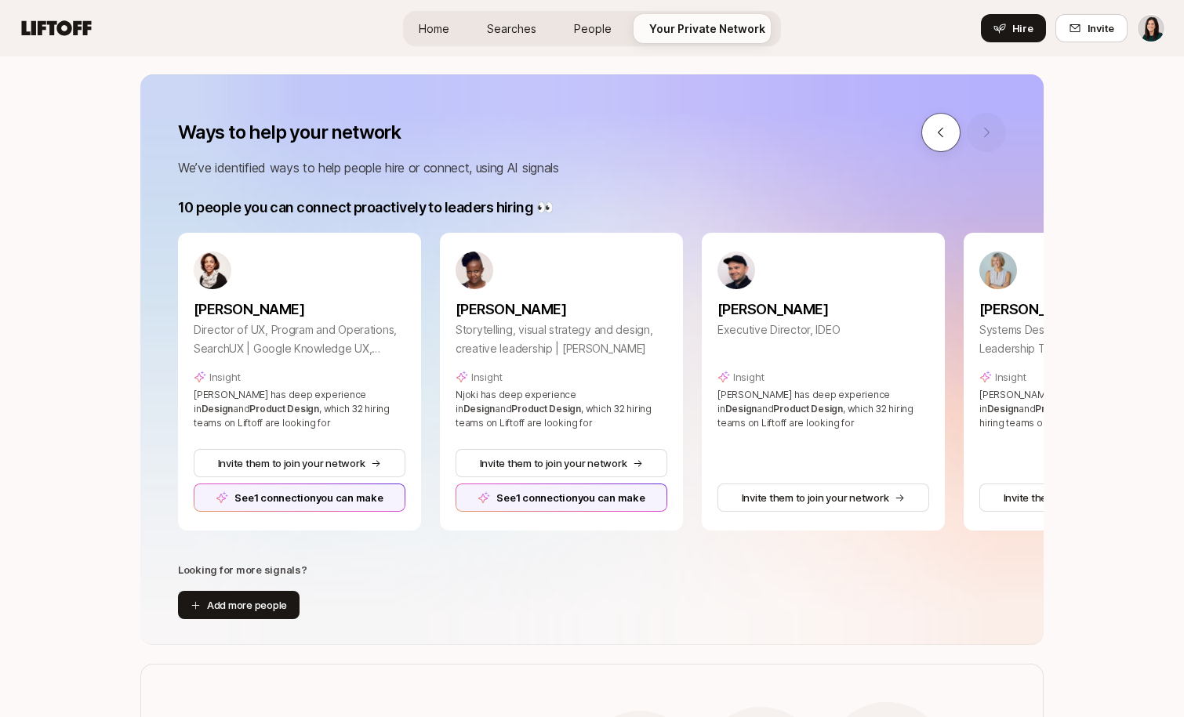
click at [945, 134] on icon at bounding box center [941, 132] width 14 height 14
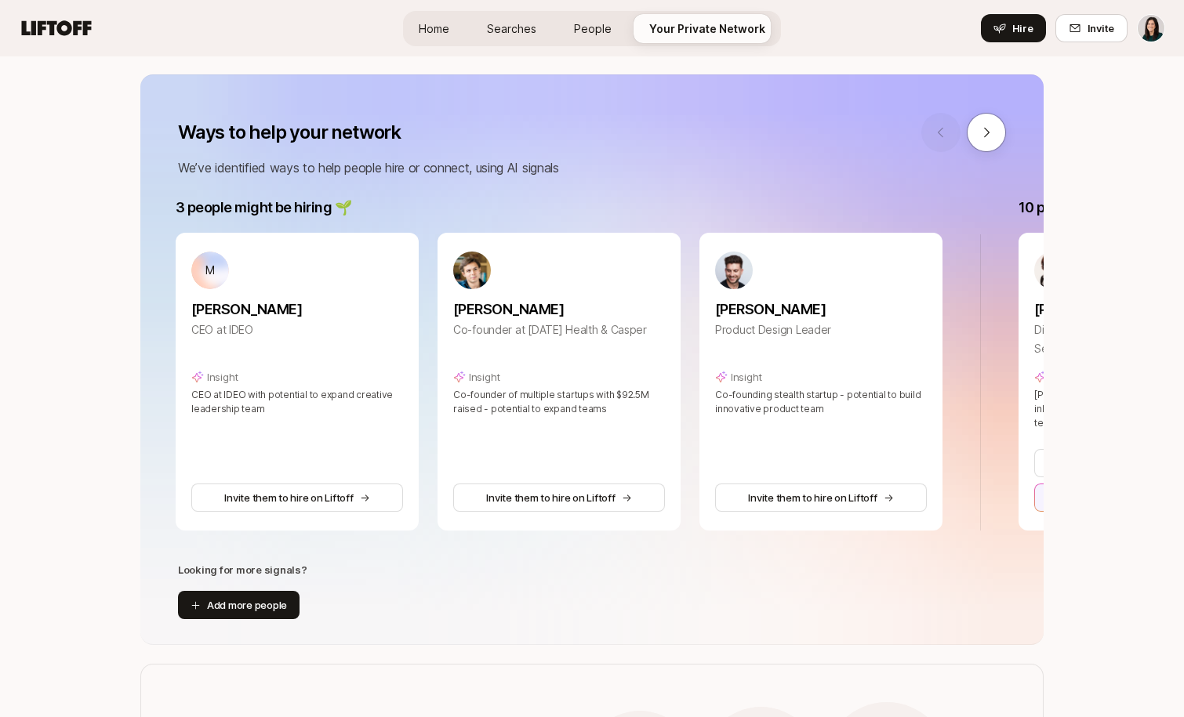
scroll to position [0, 0]
click at [1001, 134] on button at bounding box center [986, 132] width 39 height 39
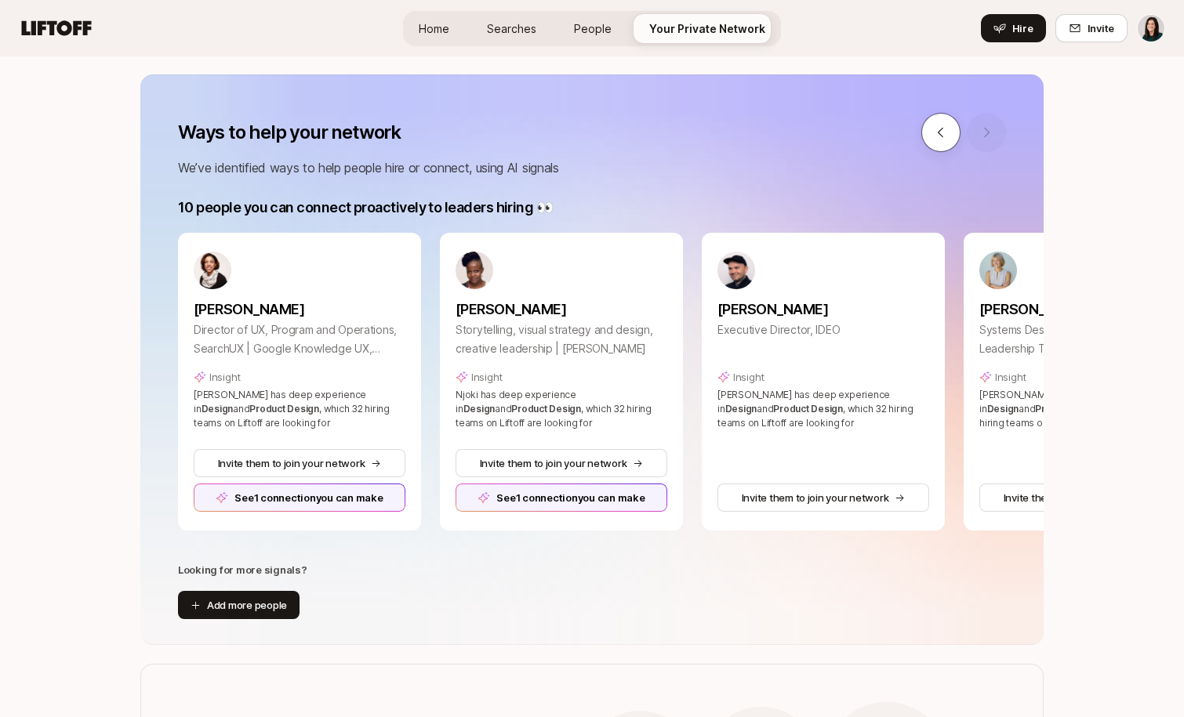
click at [951, 133] on button at bounding box center [940, 132] width 39 height 39
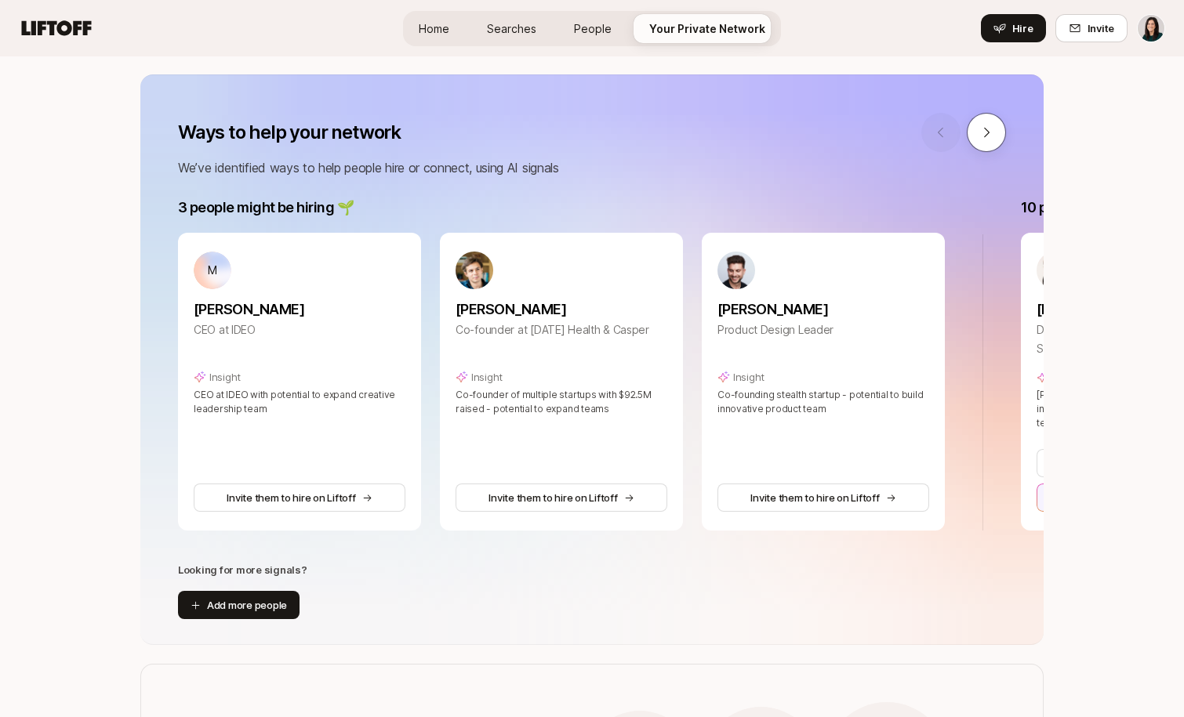
click at [980, 138] on icon at bounding box center [986, 132] width 14 height 14
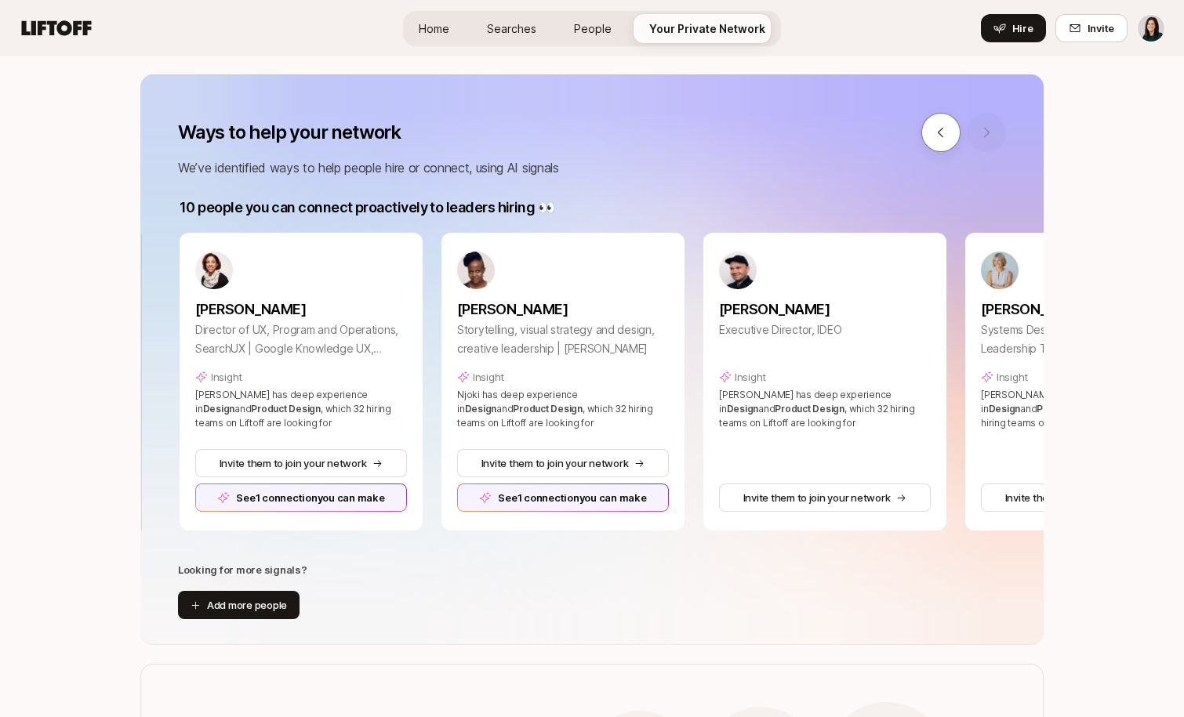
click at [980, 138] on div at bounding box center [963, 132] width 85 height 39
click at [953, 139] on button at bounding box center [940, 132] width 39 height 39
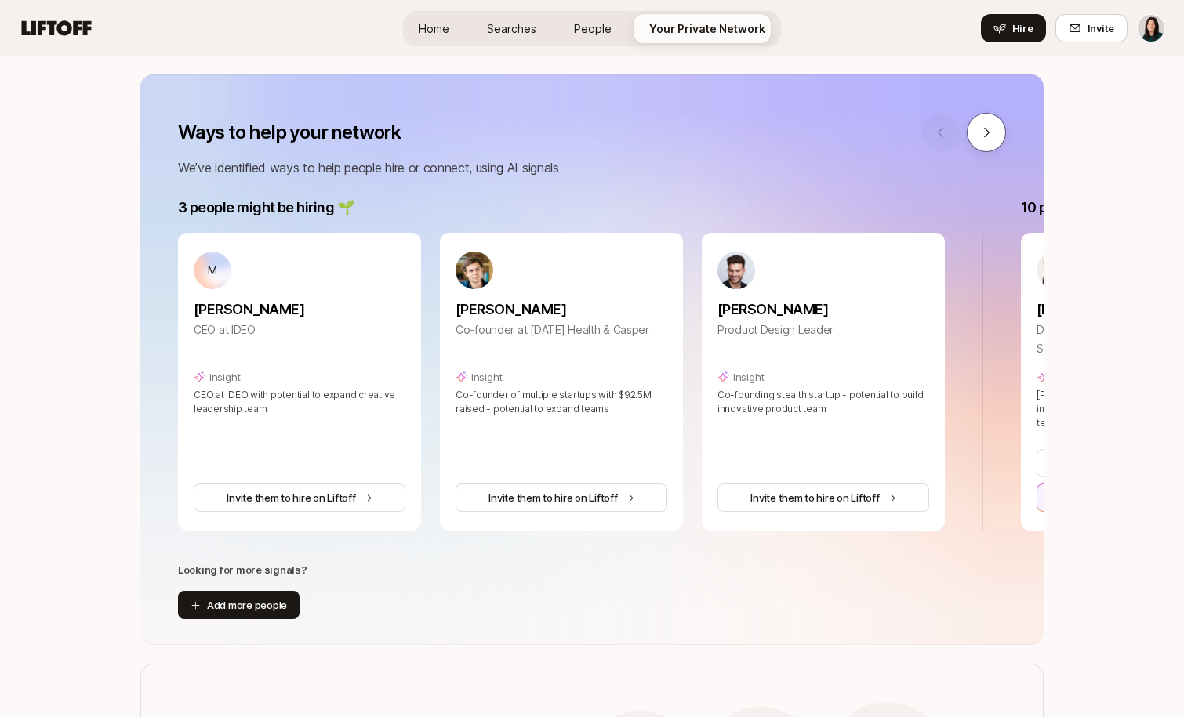
click at [968, 140] on button at bounding box center [986, 132] width 39 height 39
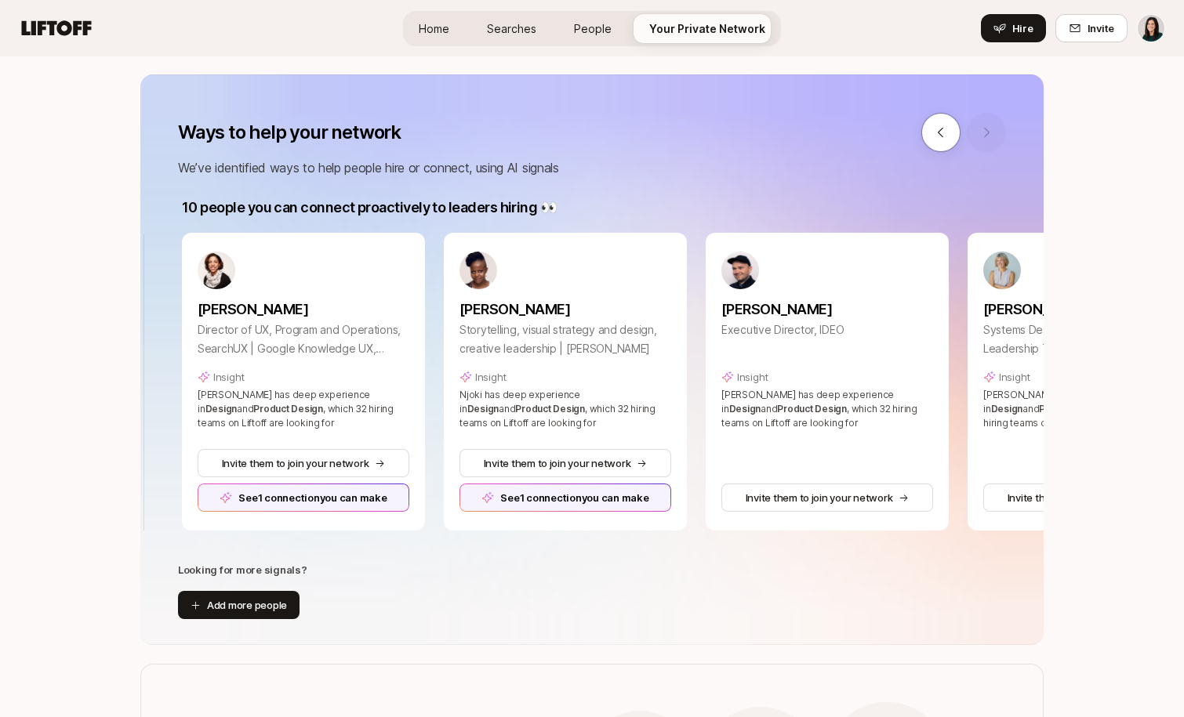
scroll to position [0, 843]
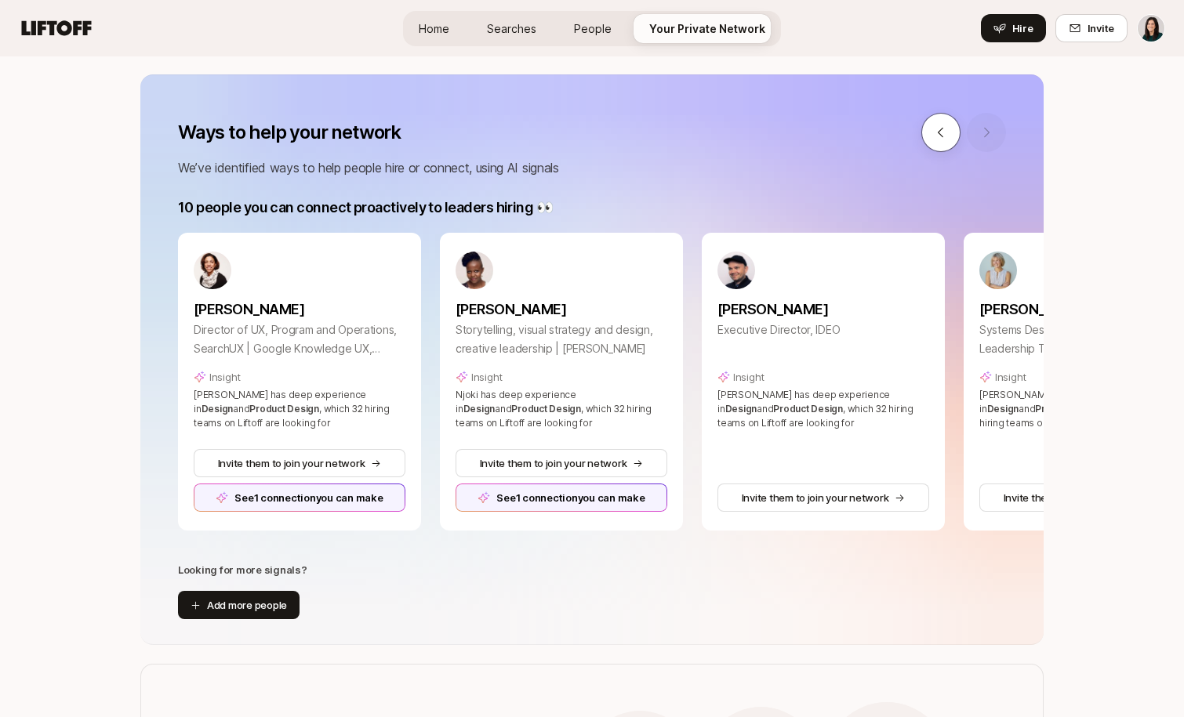
click at [944, 134] on icon at bounding box center [941, 132] width 14 height 14
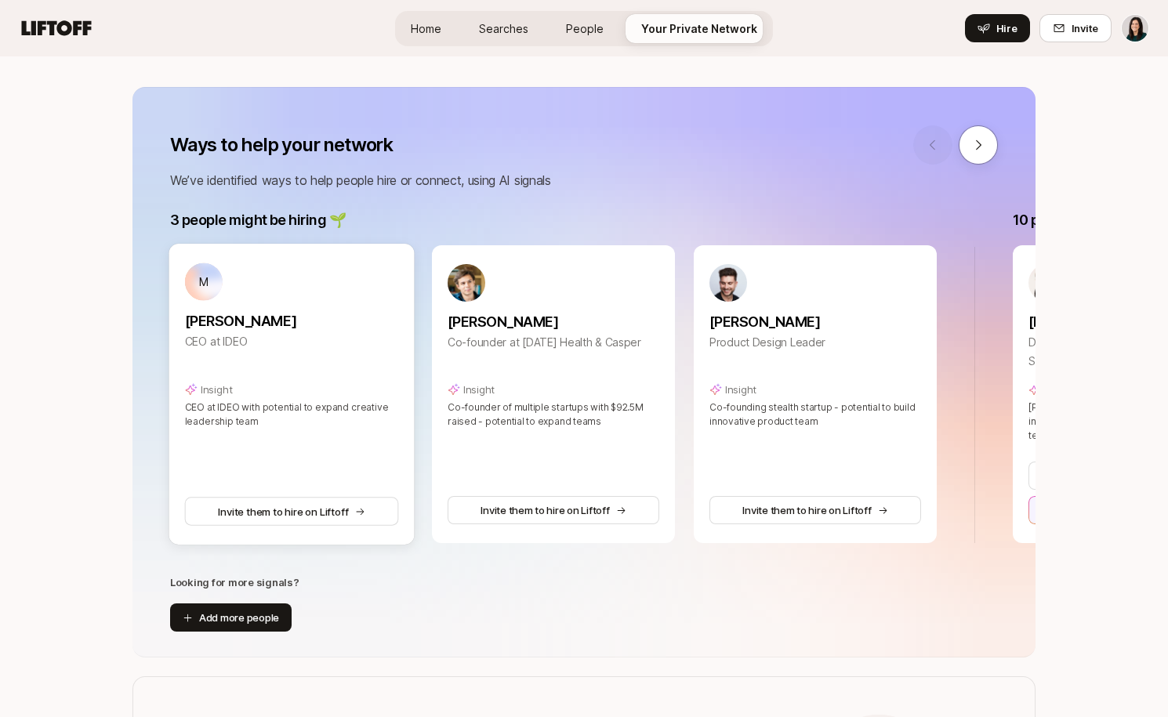
scroll to position [169, 0]
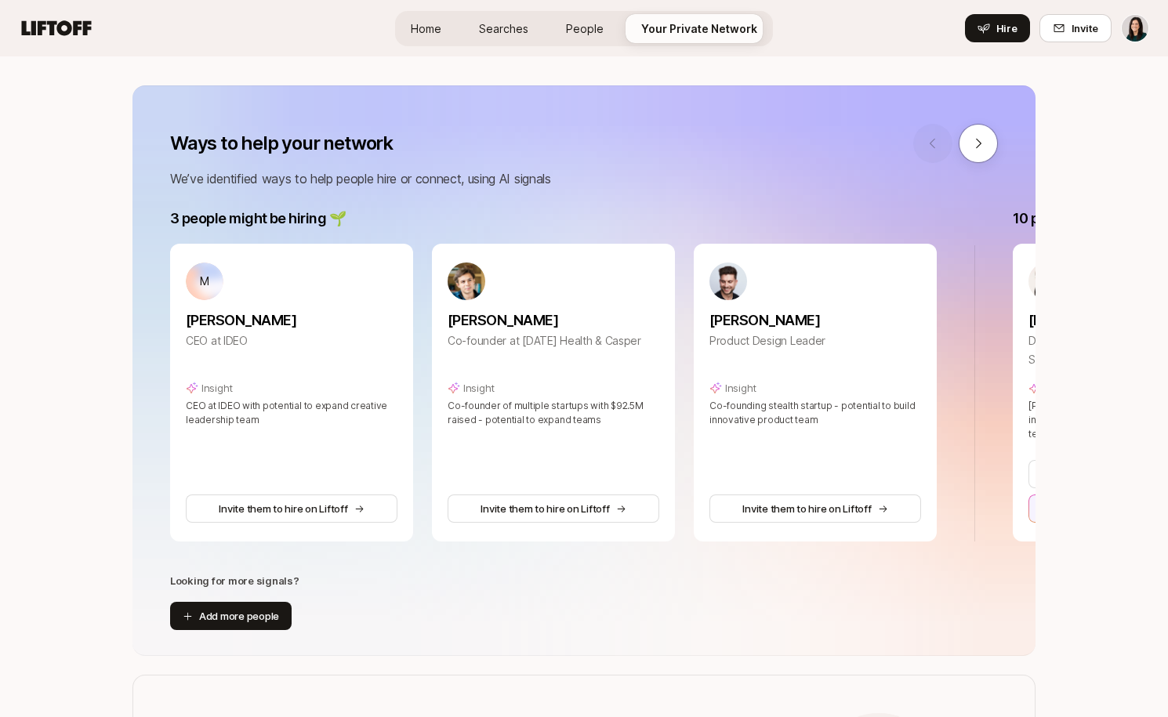
click at [509, 39] on link "Searches" at bounding box center [504, 28] width 74 height 29
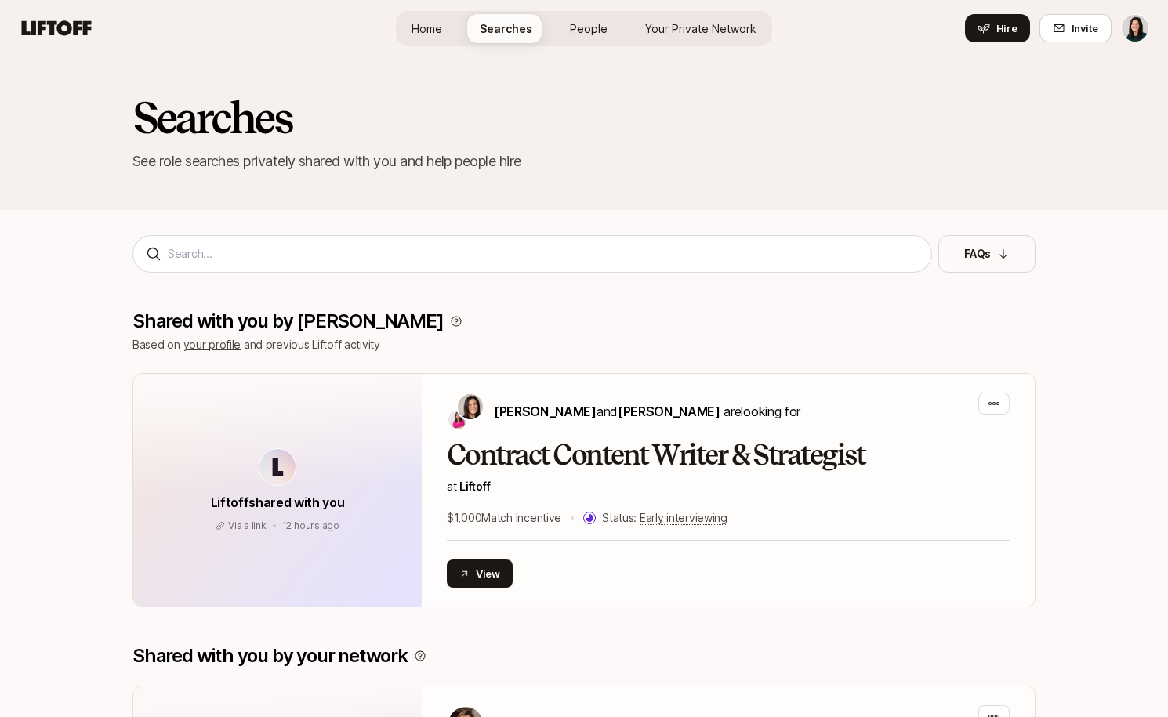
click at [681, 38] on link "Your Private Network" at bounding box center [701, 28] width 136 height 29
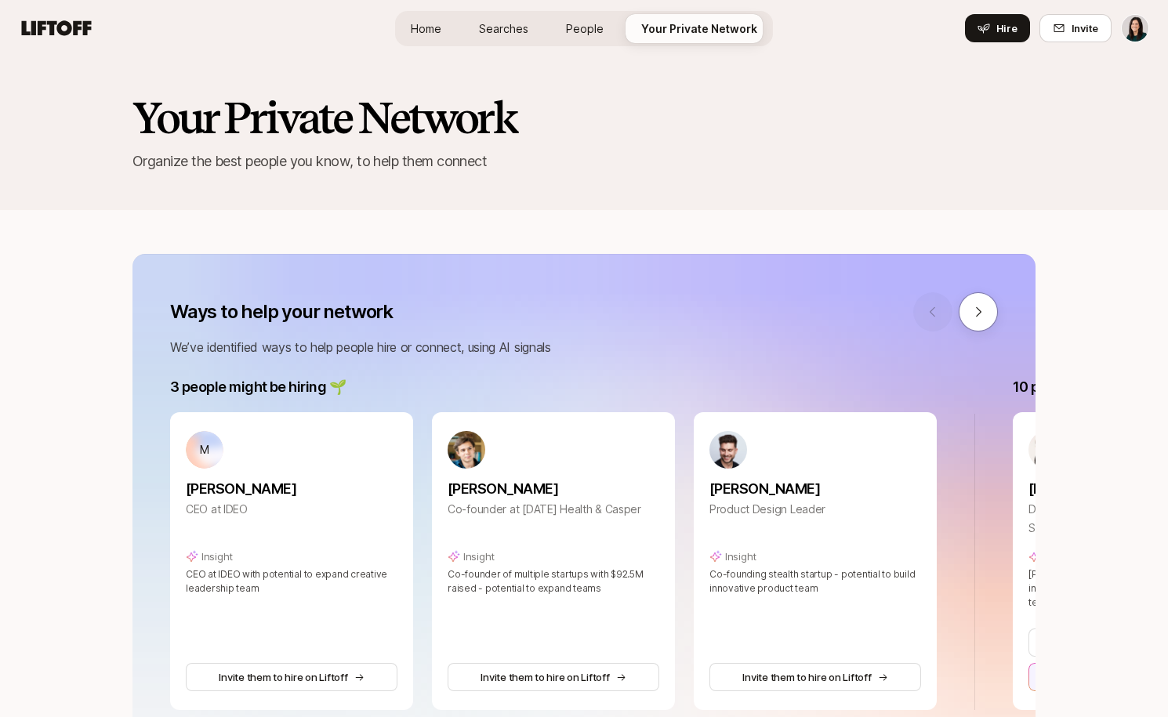
click at [515, 27] on span "Searches" at bounding box center [503, 28] width 49 height 16
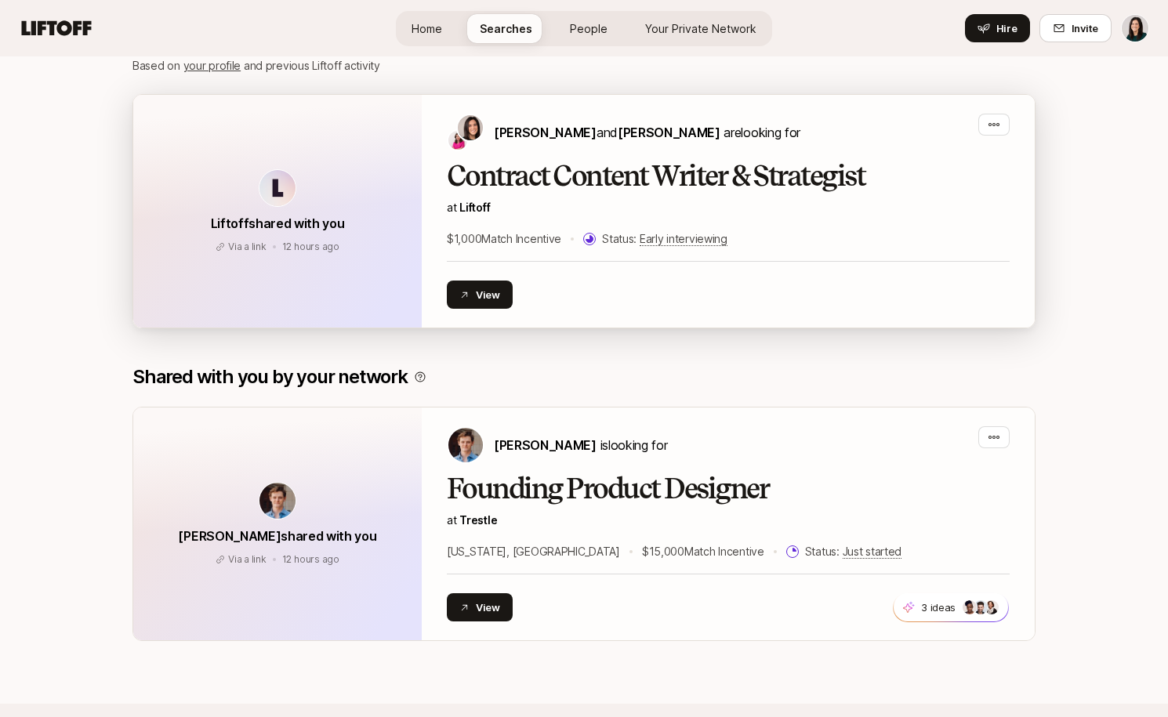
scroll to position [775, 0]
